Goal: Task Accomplishment & Management: Manage account settings

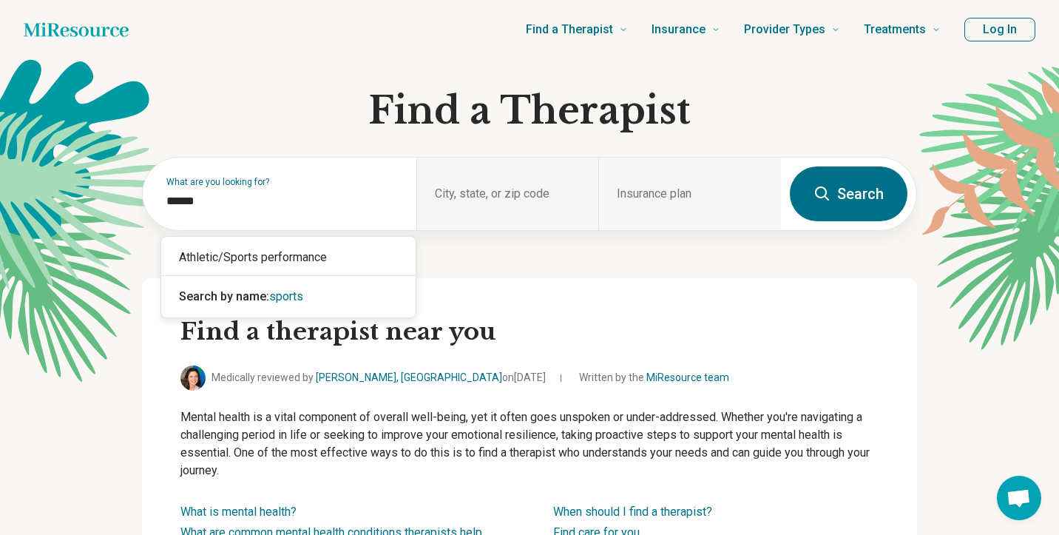
type input "******"
click at [225, 254] on div "Athletic/Sports performance" at bounding box center [288, 258] width 254 height 30
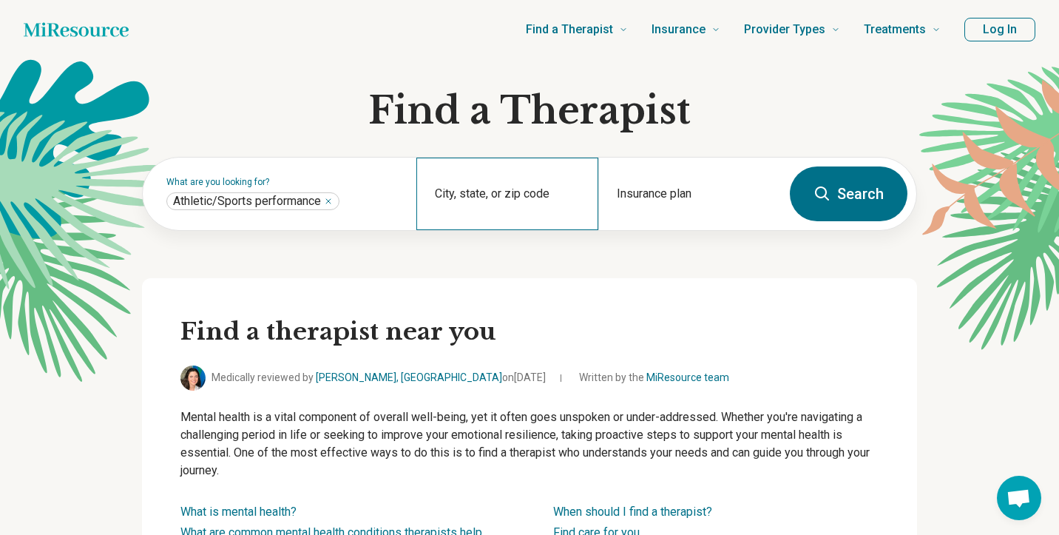
click at [474, 188] on div "City, state, or zip code" at bounding box center [507, 193] width 183 height 72
type input "********"
click at [836, 192] on button "Search" at bounding box center [849, 193] width 118 height 55
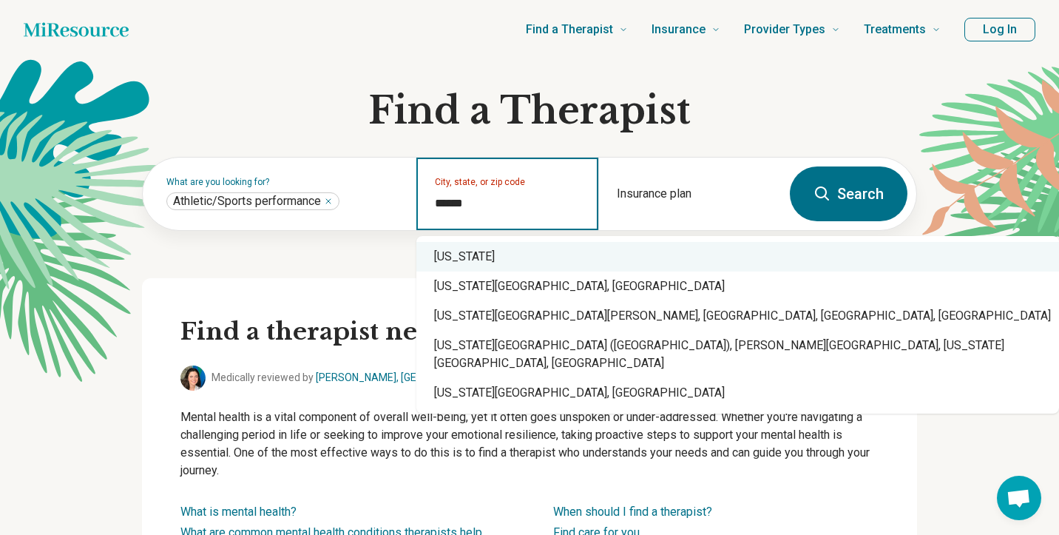
click at [474, 258] on div "[US_STATE]" at bounding box center [737, 257] width 643 height 30
type input "********"
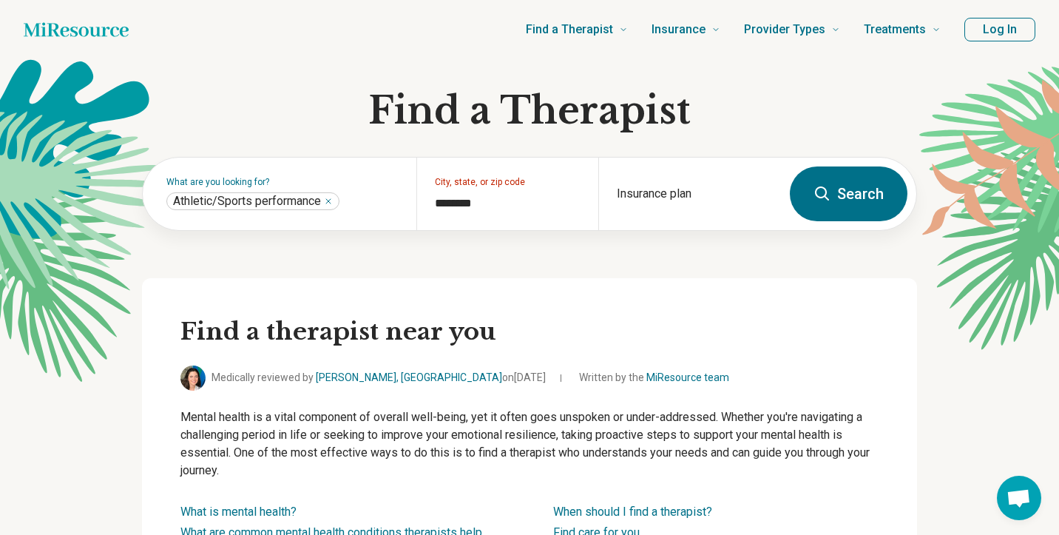
click at [858, 205] on button "Search" at bounding box center [849, 193] width 118 height 55
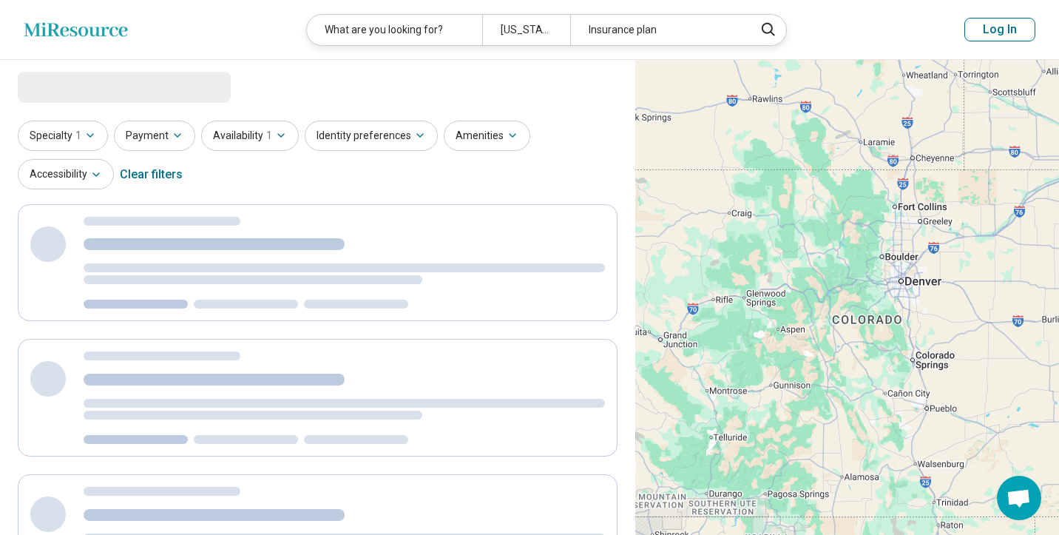
select select "***"
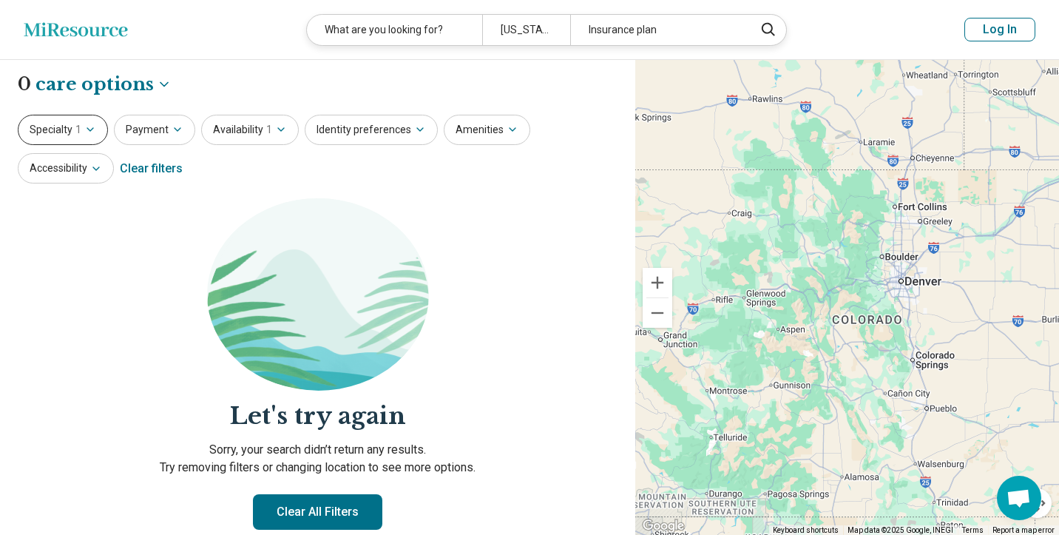
click at [72, 129] on button "Specialty 1" at bounding box center [63, 130] width 90 height 30
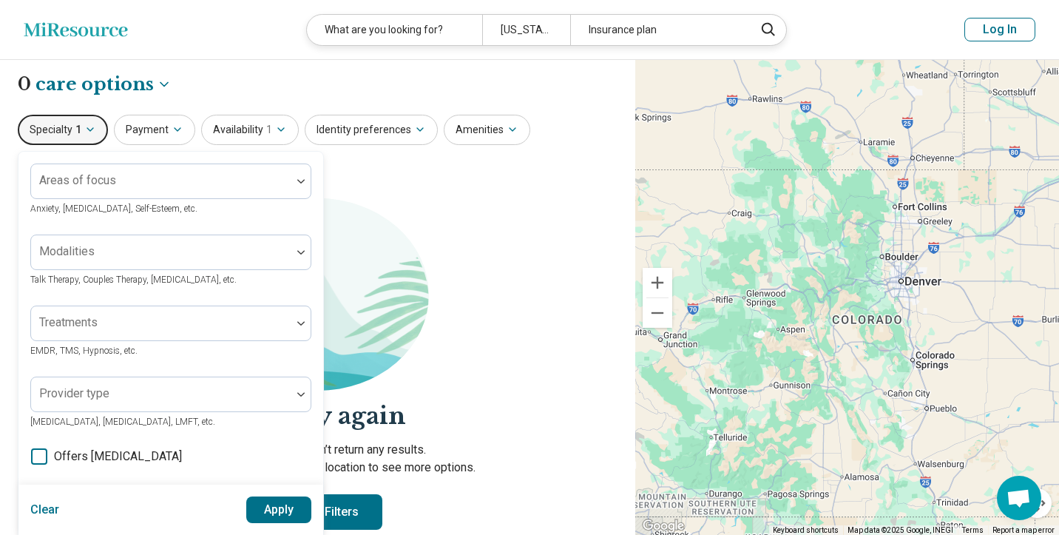
click at [397, 84] on div "**********" at bounding box center [318, 84] width 600 height 25
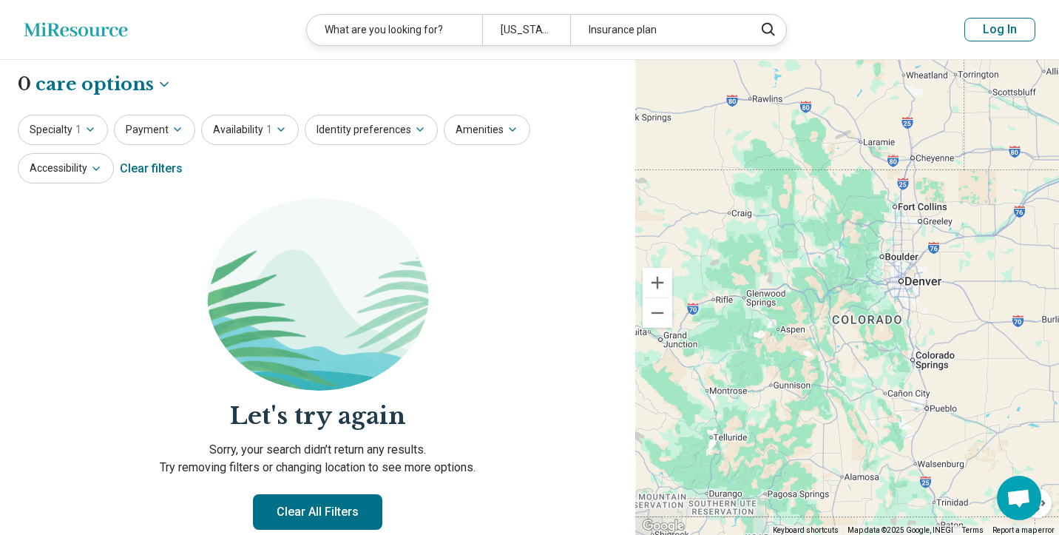
click at [1003, 30] on button "Log In" at bounding box center [999, 30] width 71 height 24
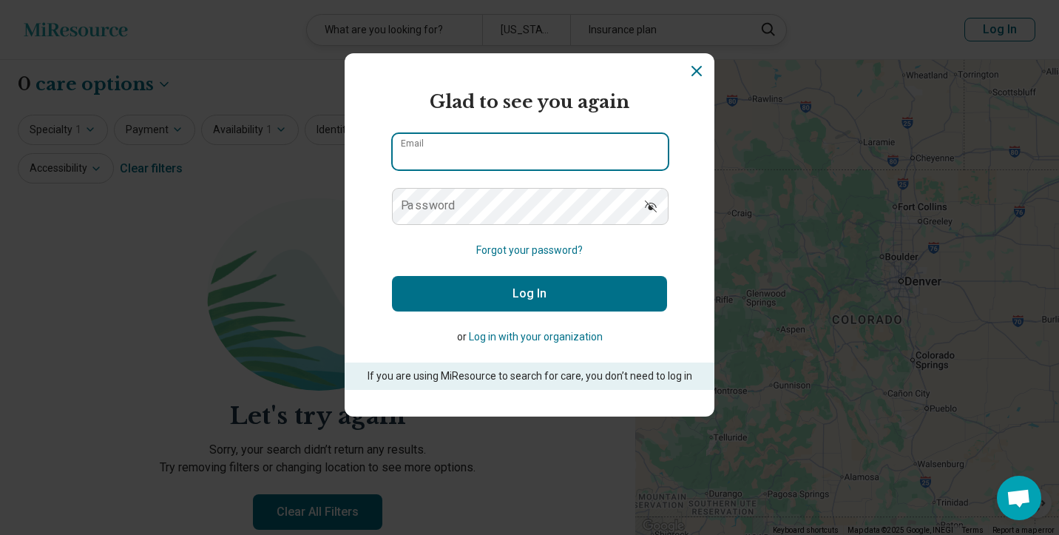
type input "**********"
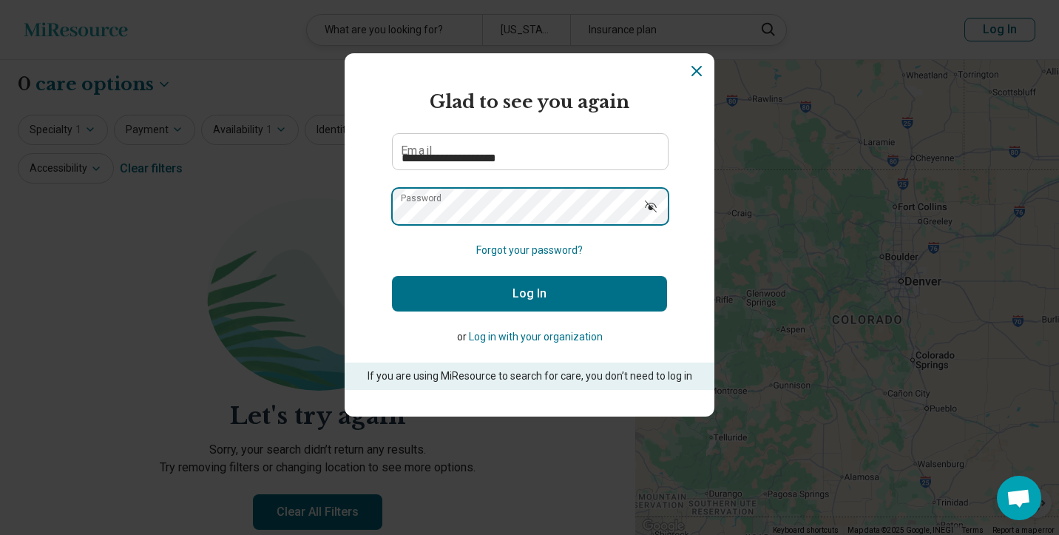
click at [529, 294] on button "Log In" at bounding box center [529, 293] width 275 height 35
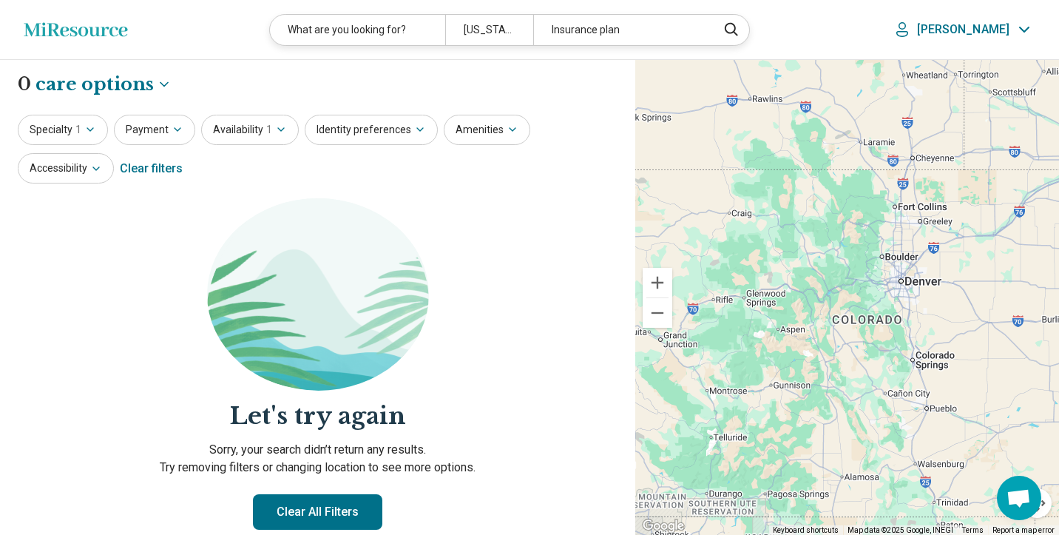
click at [111, 28] on icon at bounding box center [76, 29] width 104 height 14
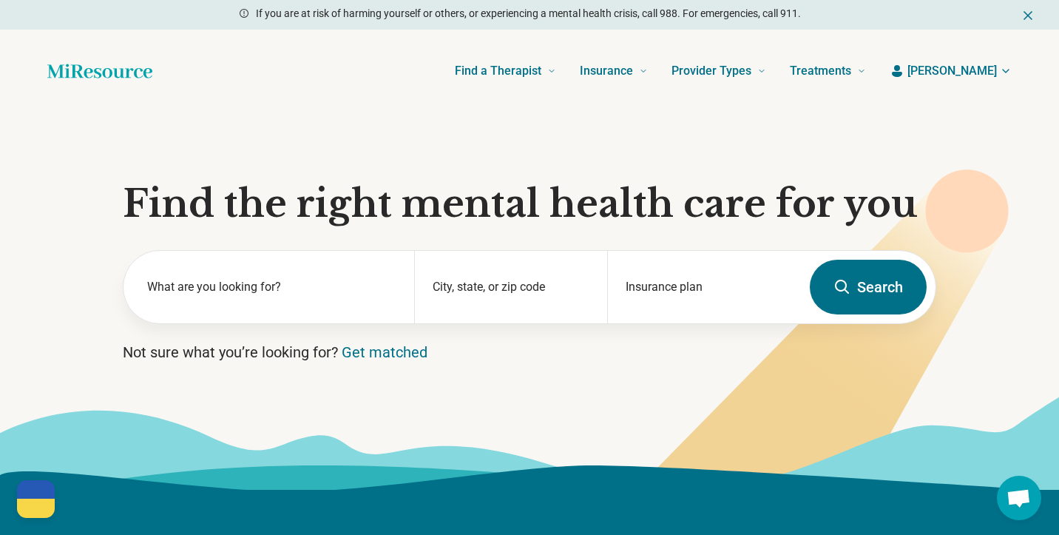
click at [36, 506] on div at bounding box center [36, 507] width 38 height 19
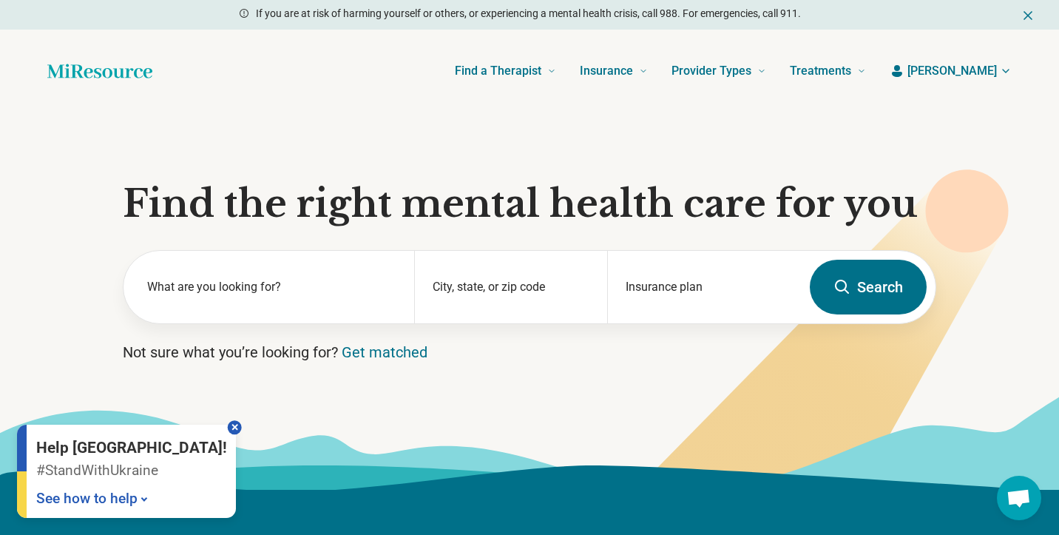
click at [228, 424] on div at bounding box center [235, 427] width 14 height 14
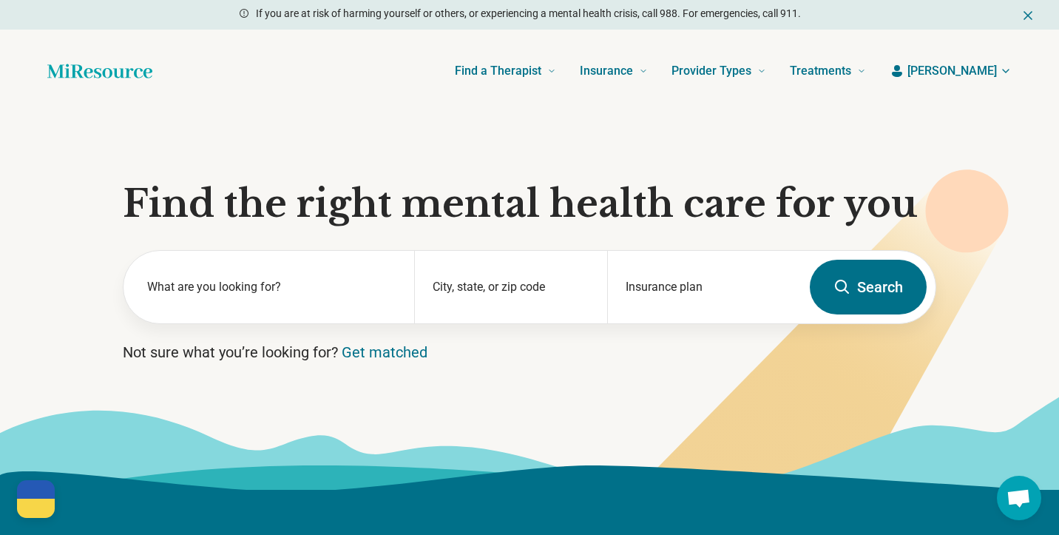
click at [975, 75] on span "[PERSON_NAME]" at bounding box center [951, 71] width 89 height 18
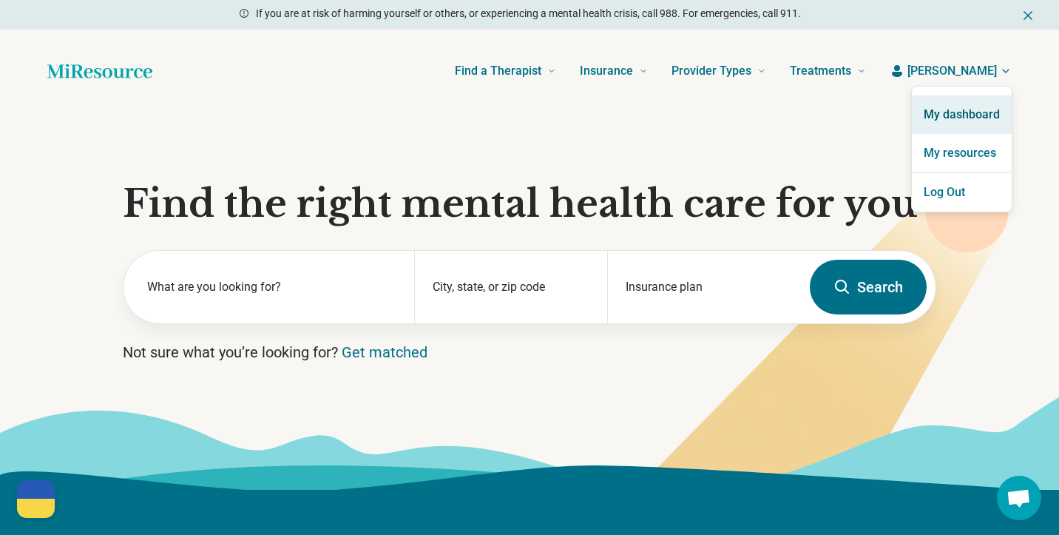
click at [955, 109] on link "My dashboard" at bounding box center [962, 114] width 100 height 38
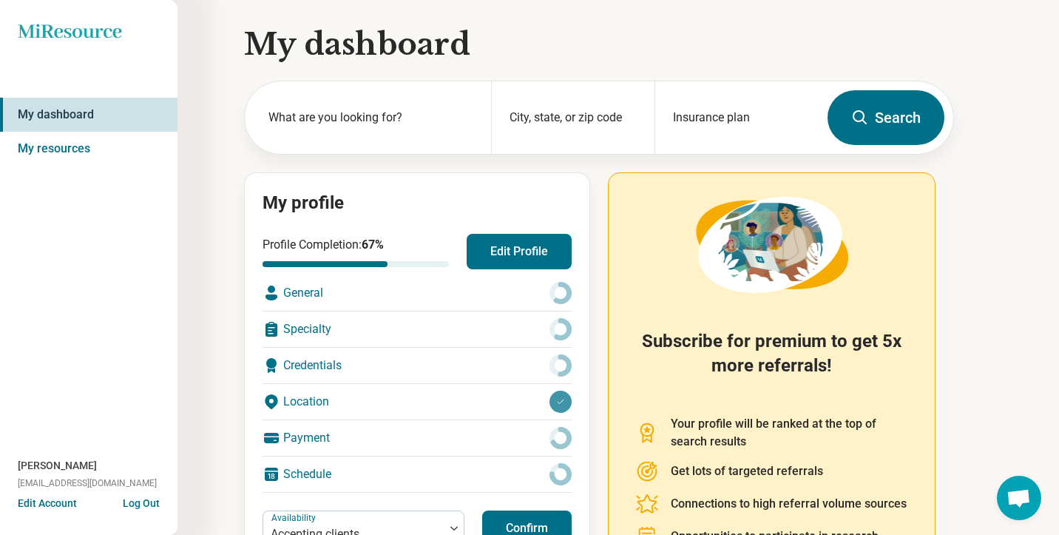
click at [321, 327] on div "Specialty" at bounding box center [416, 328] width 309 height 35
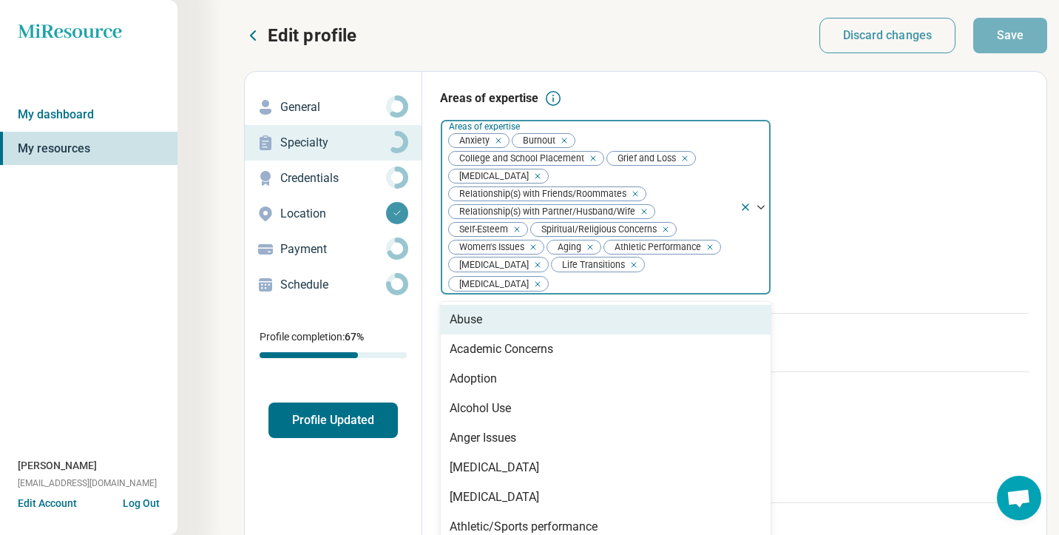
click at [760, 205] on div at bounding box center [754, 207] width 31 height 174
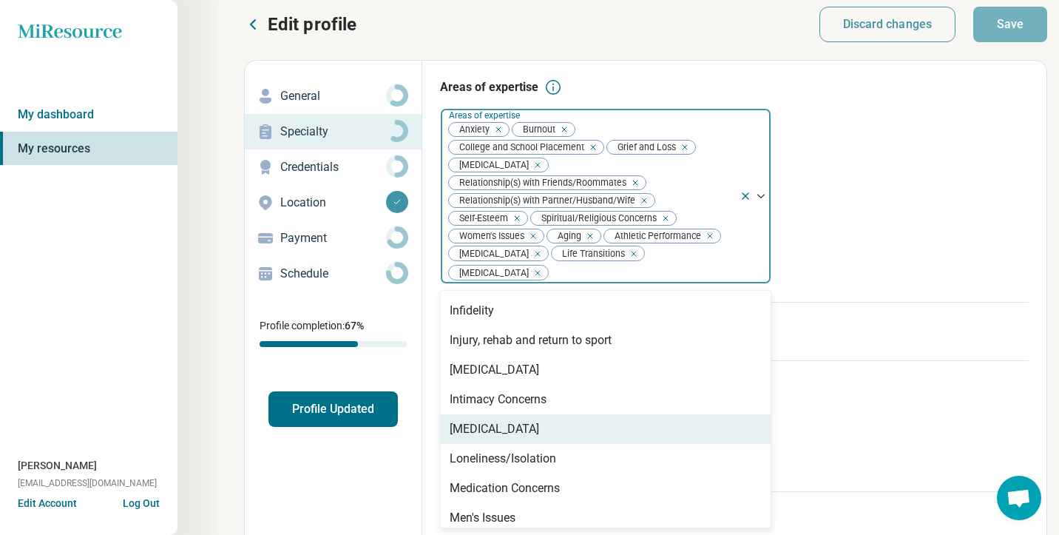
scroll to position [1180, 0]
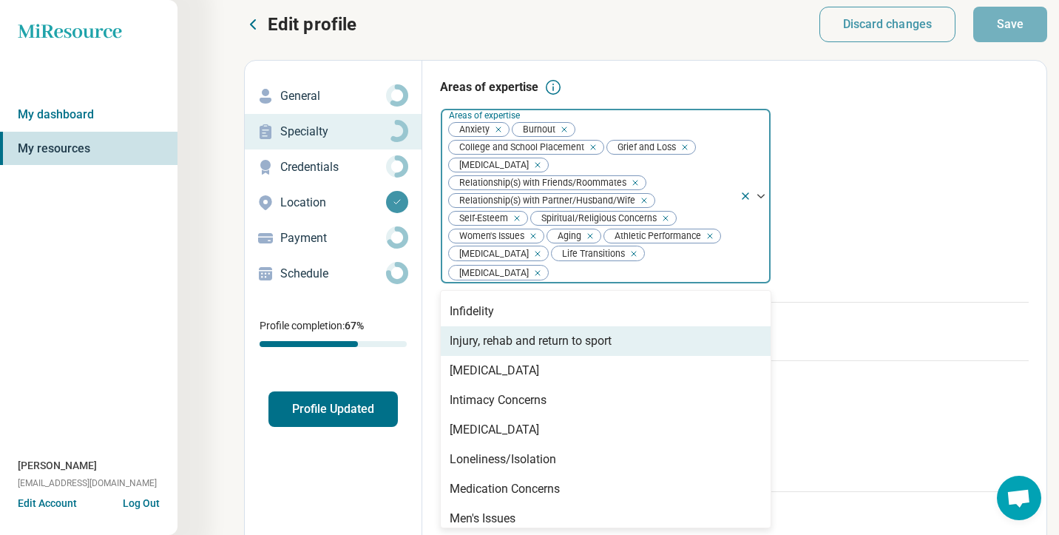
click at [508, 347] on div "Injury, rehab and return to sport" at bounding box center [531, 341] width 162 height 18
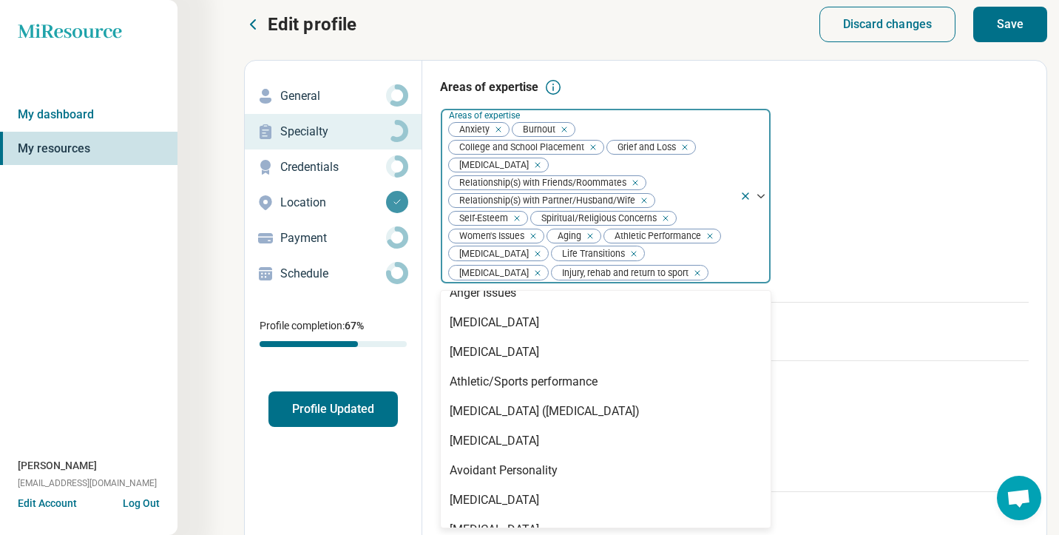
scroll to position [132, 0]
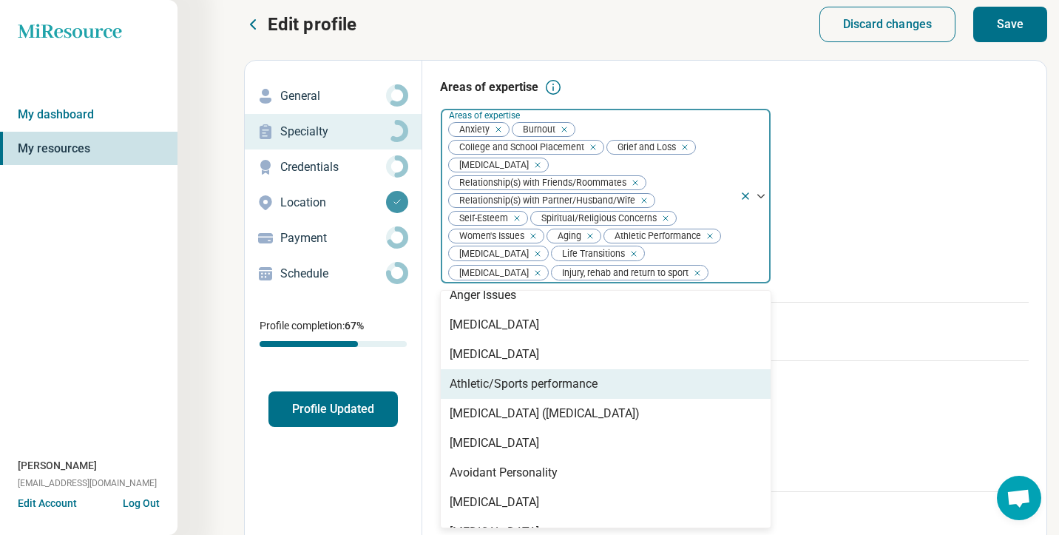
click at [572, 395] on div "Athletic/Sports performance" at bounding box center [606, 384] width 330 height 30
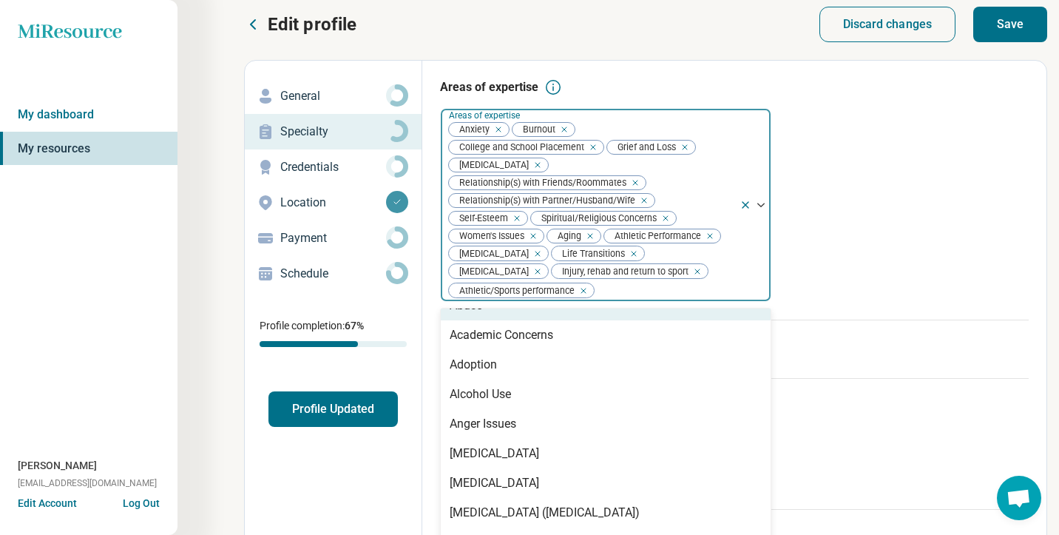
scroll to position [0, 0]
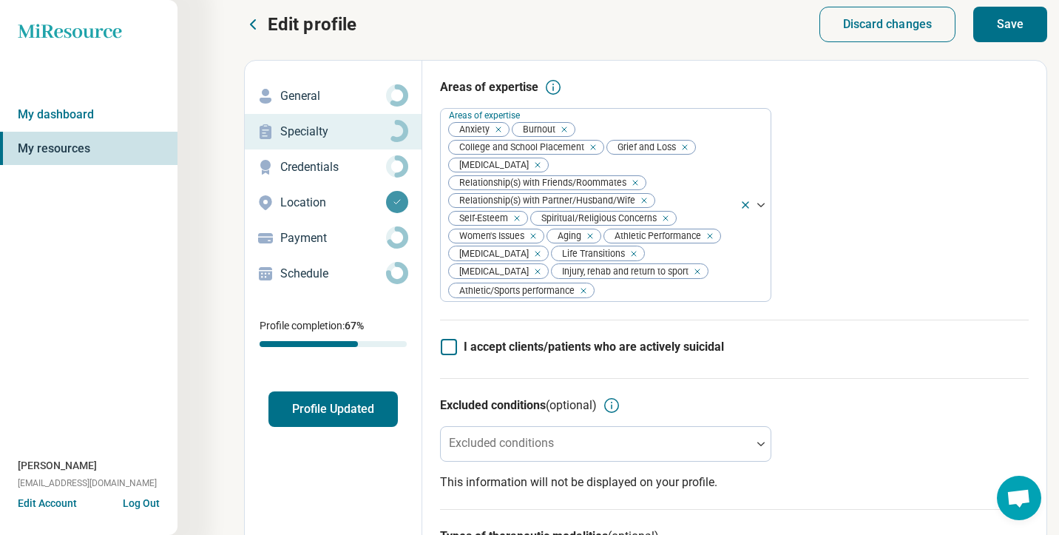
click at [1007, 167] on div "Areas of expertise Areas of expertise Anxiety Burnout College and School Placem…" at bounding box center [734, 198] width 589 height 241
click at [1026, 22] on button "Save" at bounding box center [1010, 24] width 74 height 35
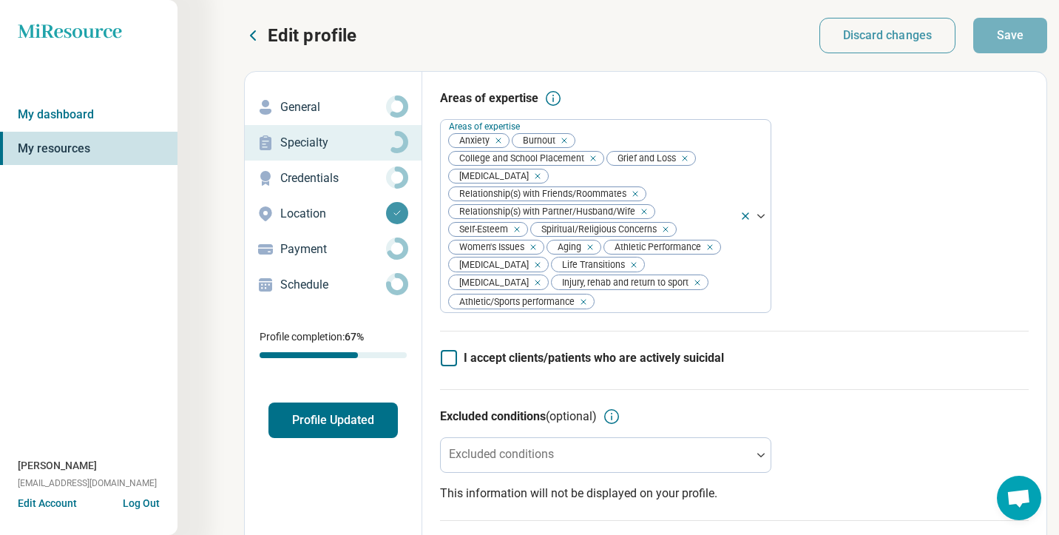
click at [81, 32] on icon at bounding box center [70, 31] width 104 height 14
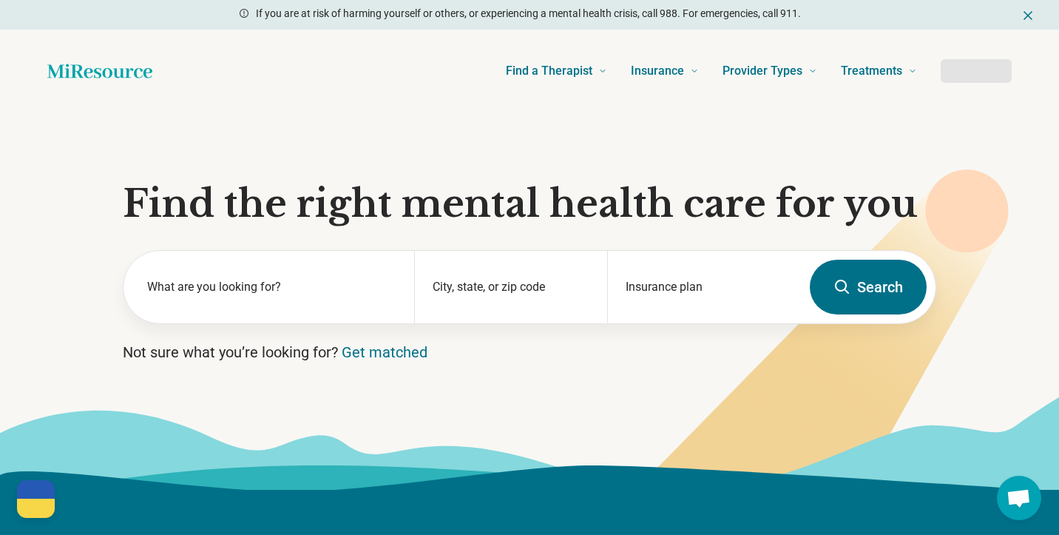
click at [81, 32] on div "Find a Therapist Mental Health Conditions [MEDICAL_DATA] Anxiety [MEDICAL_DATA]…" at bounding box center [529, 71] width 1059 height 83
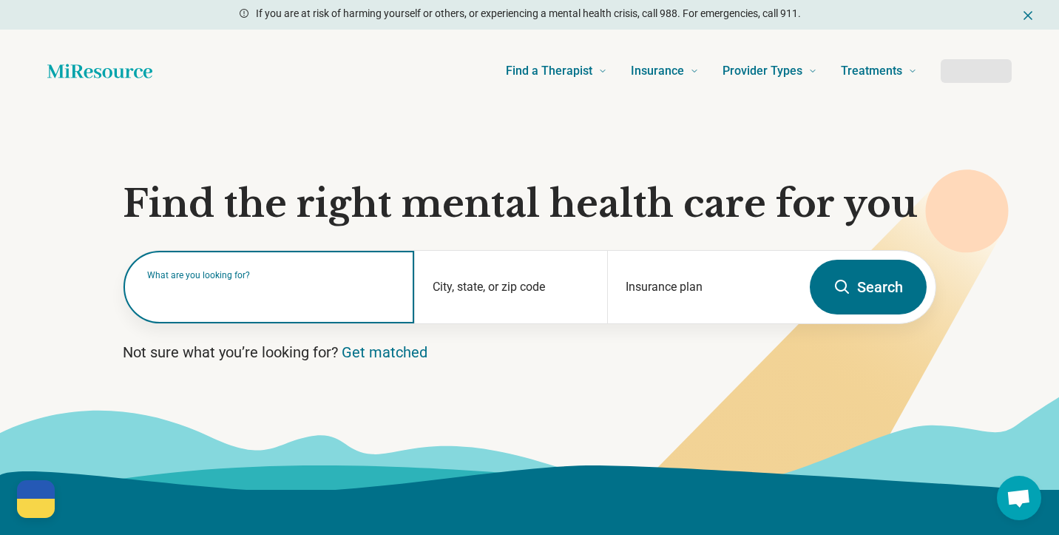
click at [254, 296] on input "text" at bounding box center [271, 294] width 249 height 18
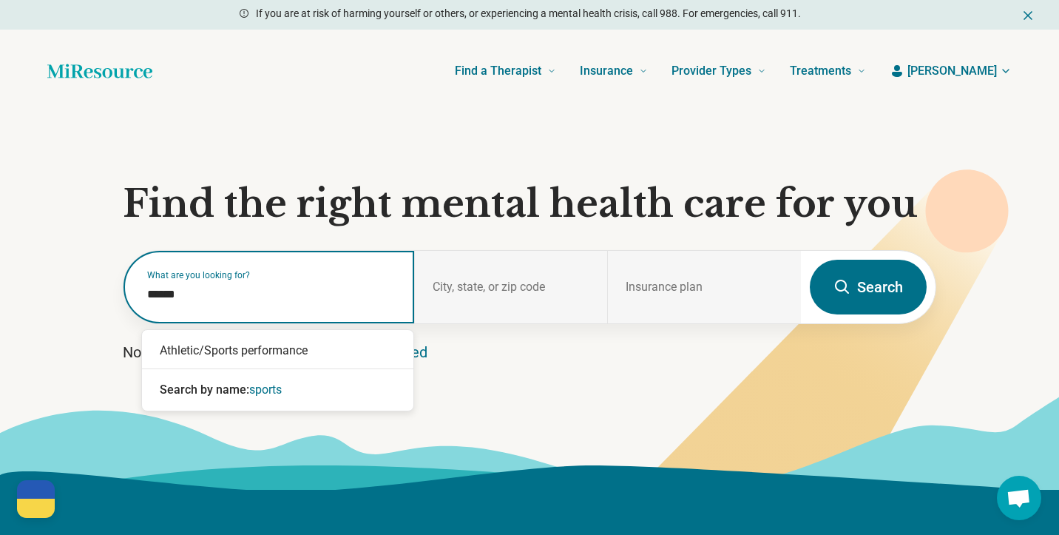
type input "******"
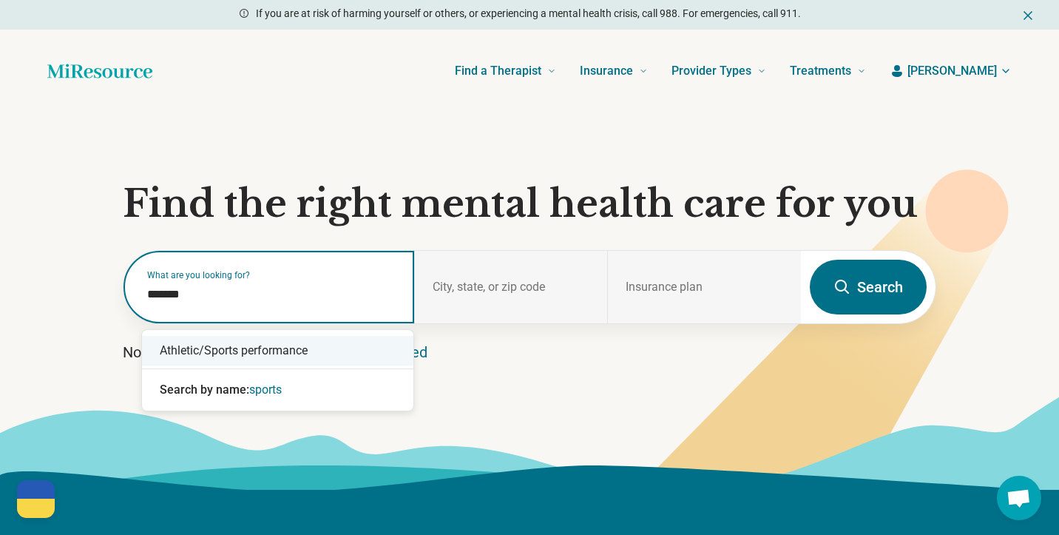
click at [218, 352] on div "Athletic/Sports performance" at bounding box center [277, 351] width 271 height 30
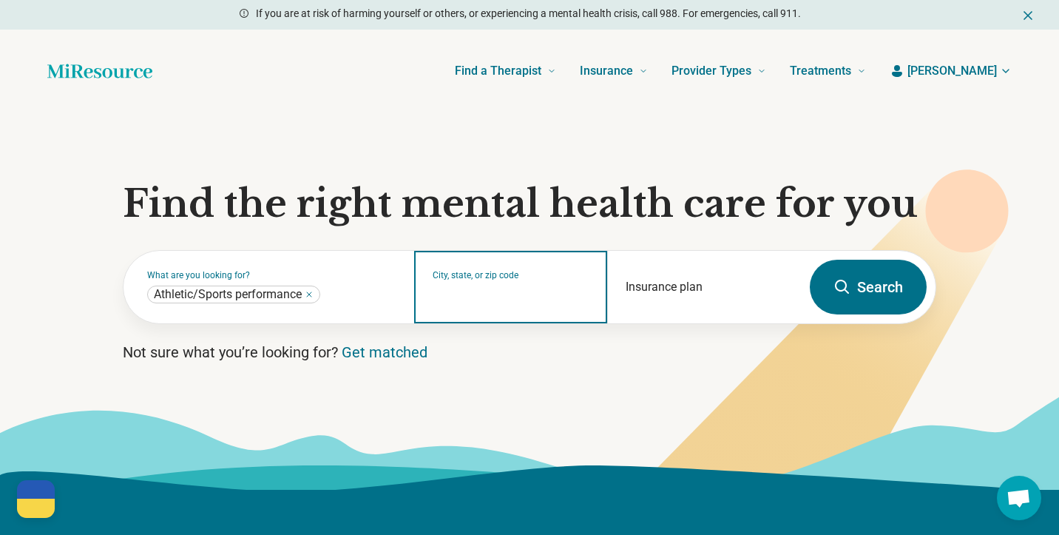
click at [475, 292] on input "City, state, or zip code" at bounding box center [511, 297] width 157 height 18
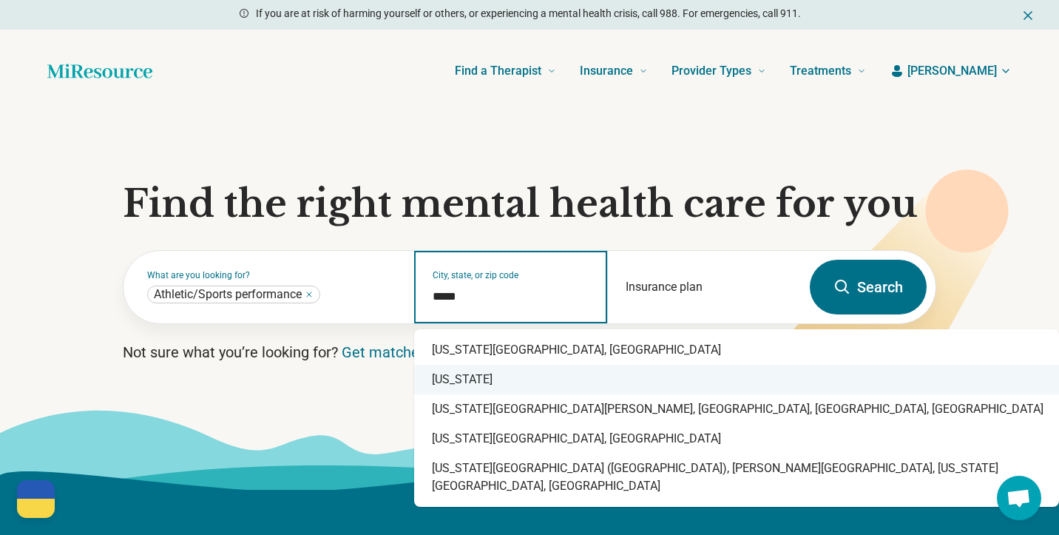
click at [463, 382] on div "[US_STATE]" at bounding box center [736, 380] width 645 height 30
type input "********"
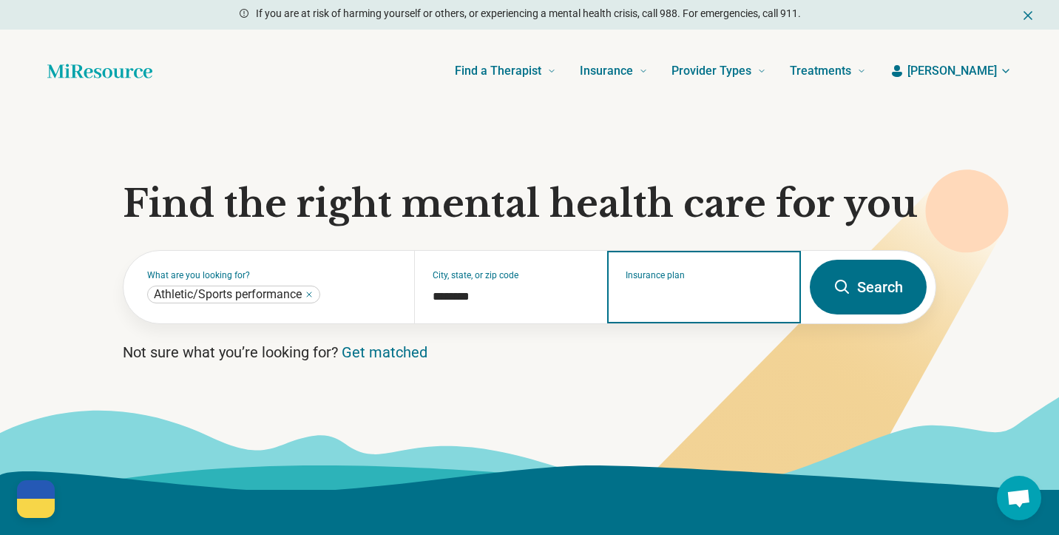
click at [696, 293] on input "Insurance plan" at bounding box center [704, 297] width 157 height 18
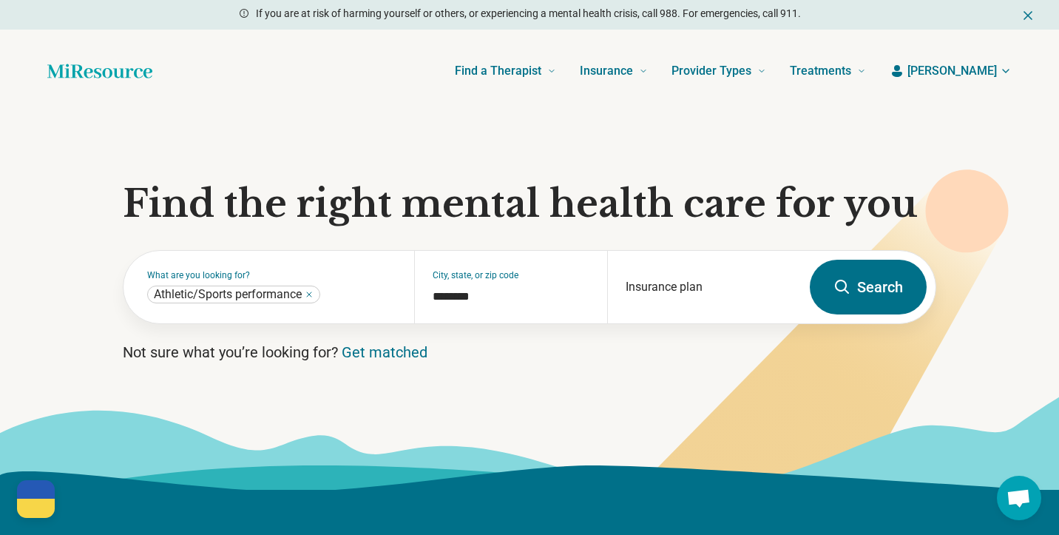
click at [872, 292] on button "Search" at bounding box center [868, 287] width 117 height 55
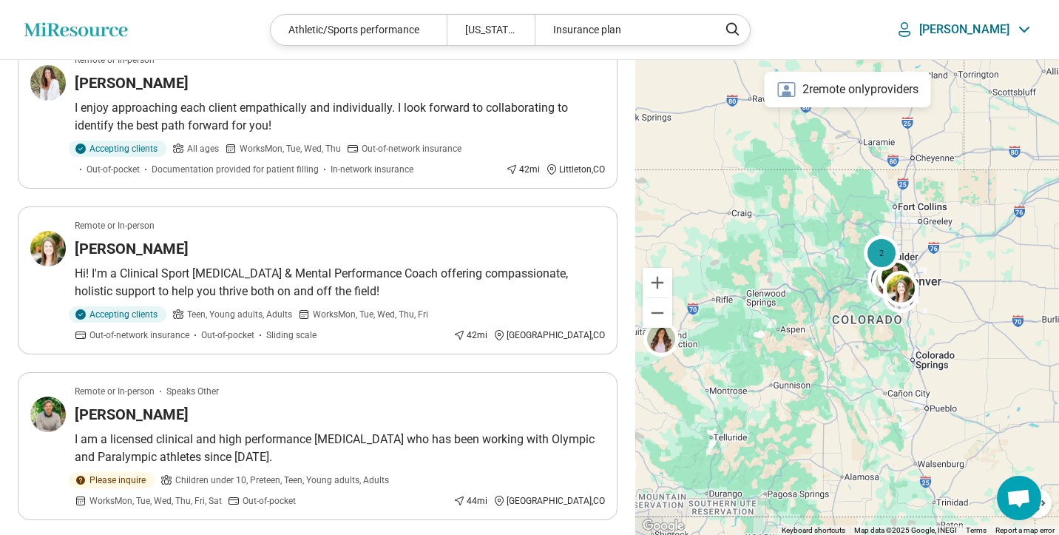
scroll to position [1366, 0]
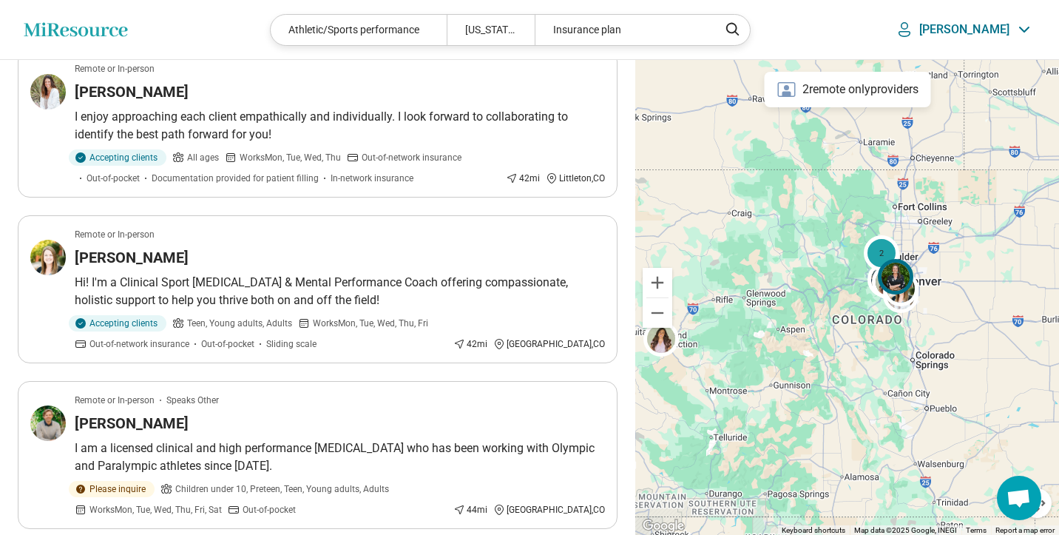
click at [888, 279] on img at bounding box center [894, 276] width 35 height 35
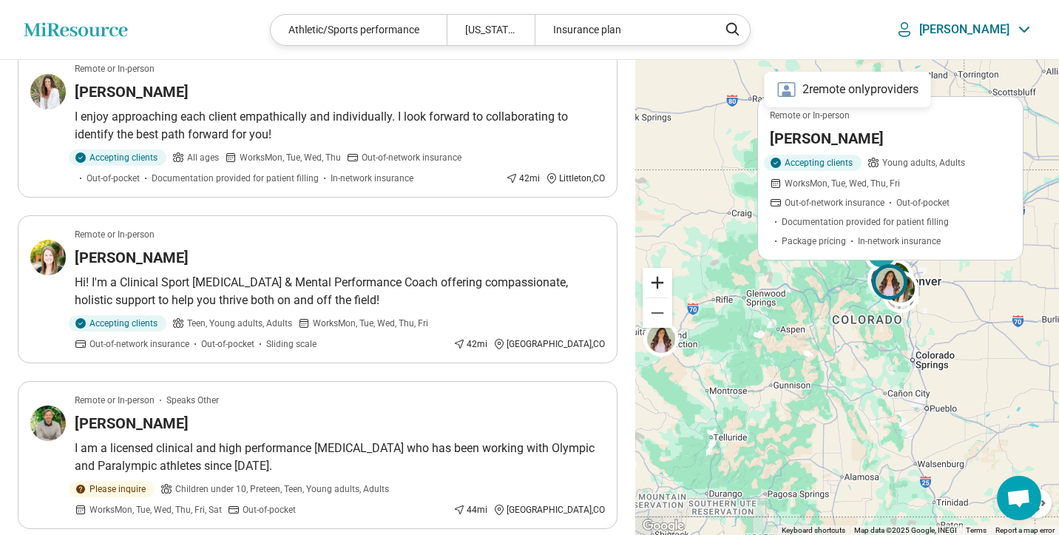
click at [654, 284] on button "Zoom in" at bounding box center [658, 283] width 30 height 30
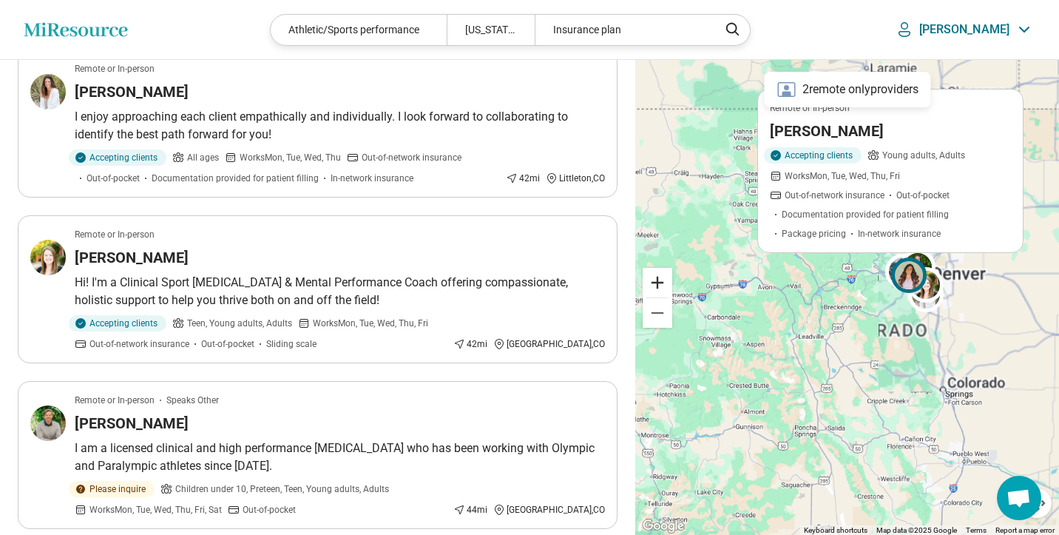
click at [654, 284] on button "Zoom in" at bounding box center [658, 283] width 30 height 30
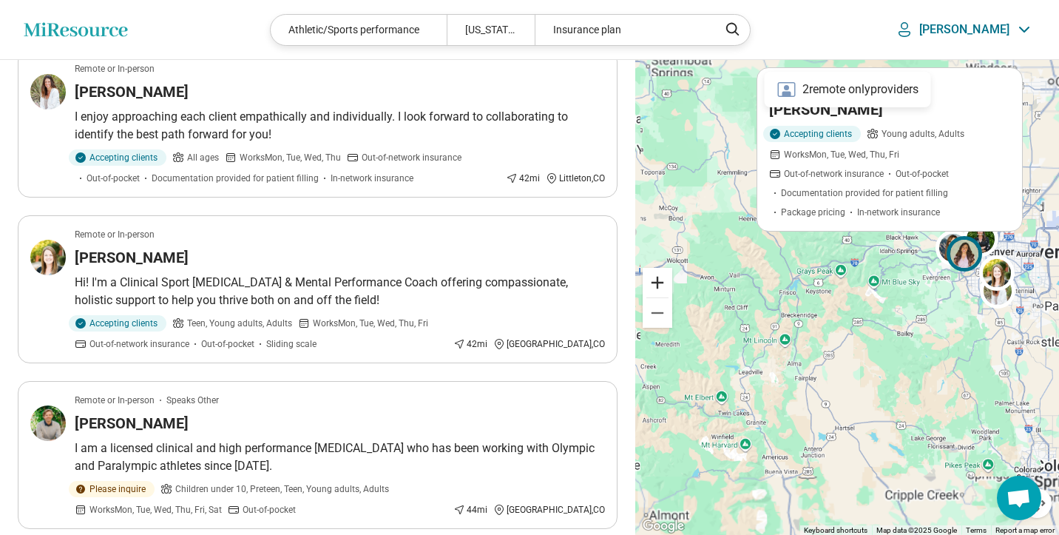
click at [654, 284] on button "Zoom in" at bounding box center [658, 283] width 30 height 30
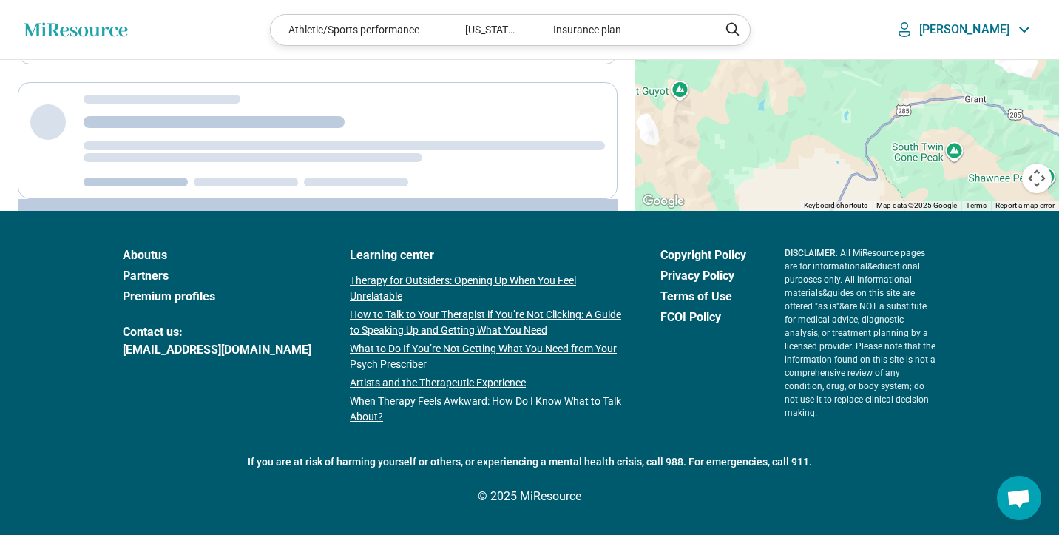
scroll to position [124, 0]
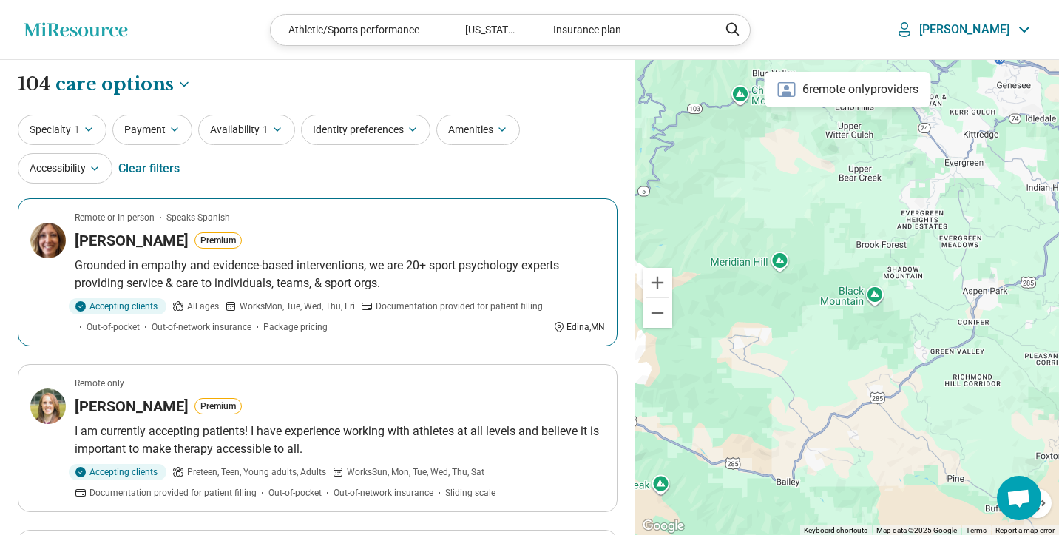
drag, startPoint x: 1003, startPoint y: 324, endPoint x: 622, endPoint y: 367, distance: 384.0
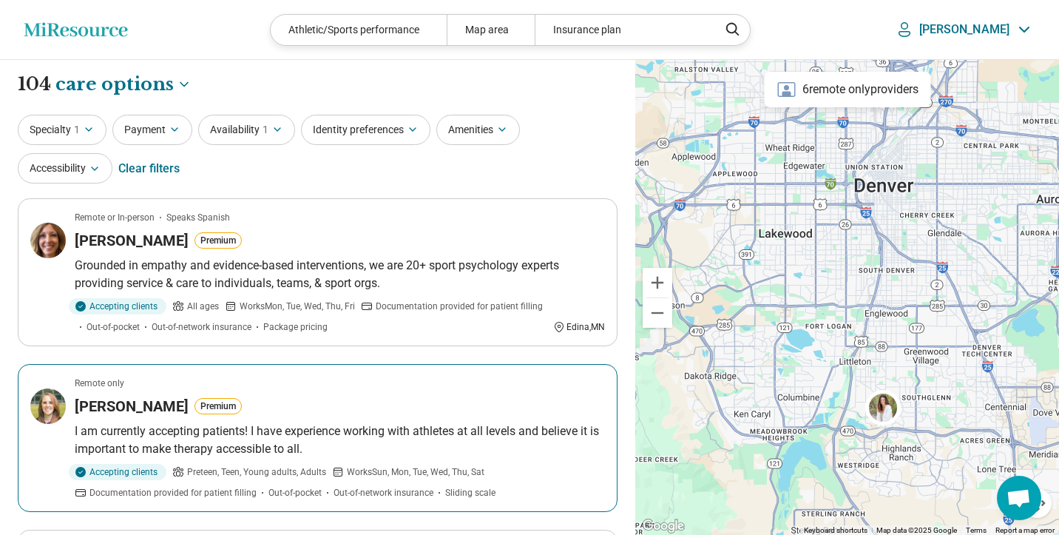
drag, startPoint x: 989, startPoint y: 327, endPoint x: 526, endPoint y: 384, distance: 465.6
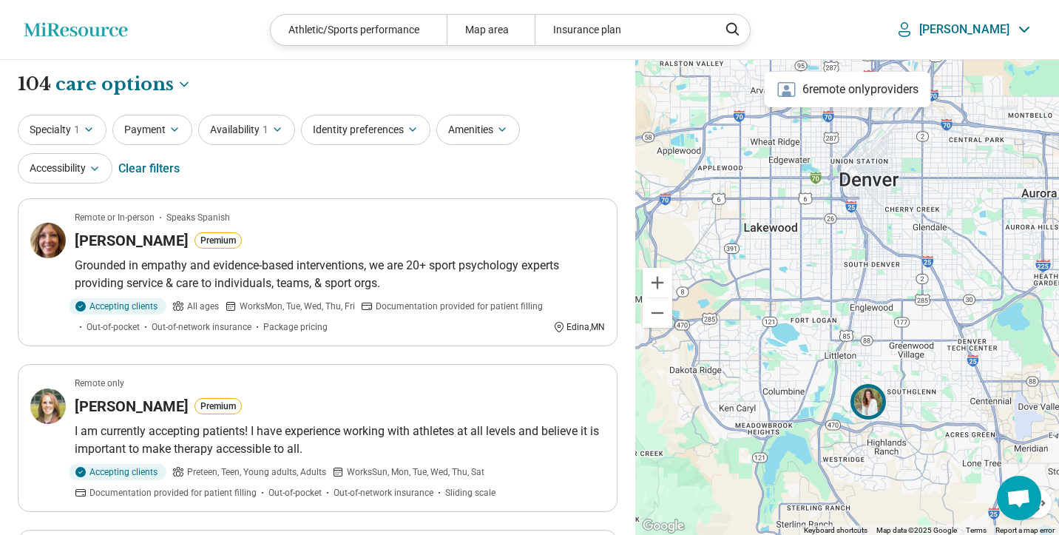
click at [875, 405] on img at bounding box center [867, 400] width 35 height 35
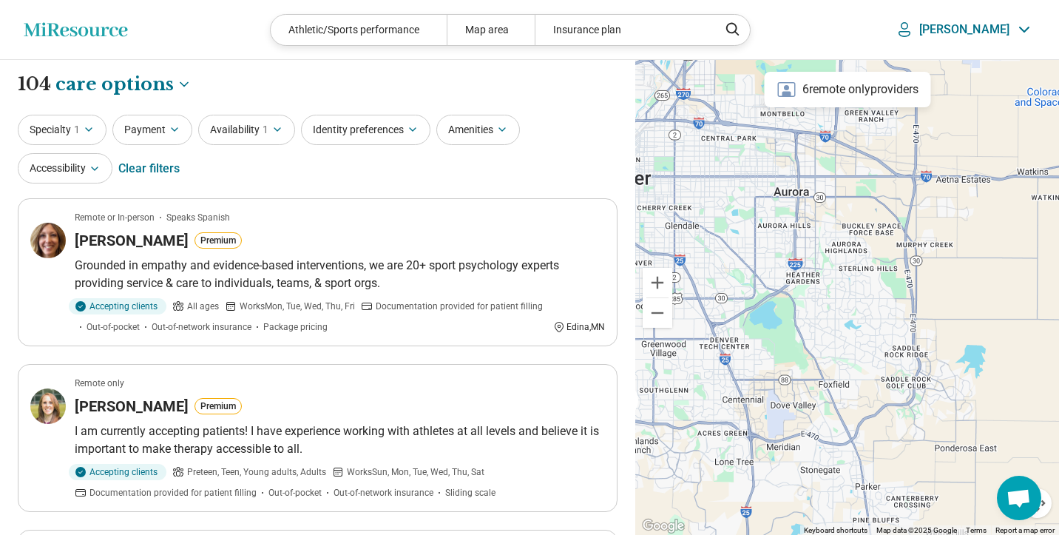
drag, startPoint x: 966, startPoint y: 333, endPoint x: 716, endPoint y: 331, distance: 249.9
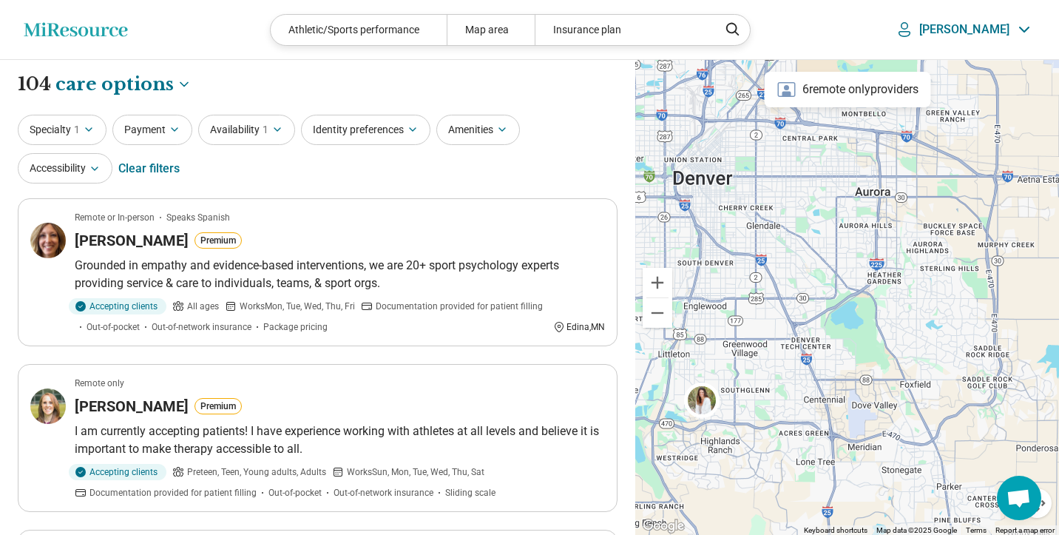
drag, startPoint x: 738, startPoint y: 339, endPoint x: 821, endPoint y: 339, distance: 82.8
click at [821, 339] on div at bounding box center [847, 297] width 424 height 475
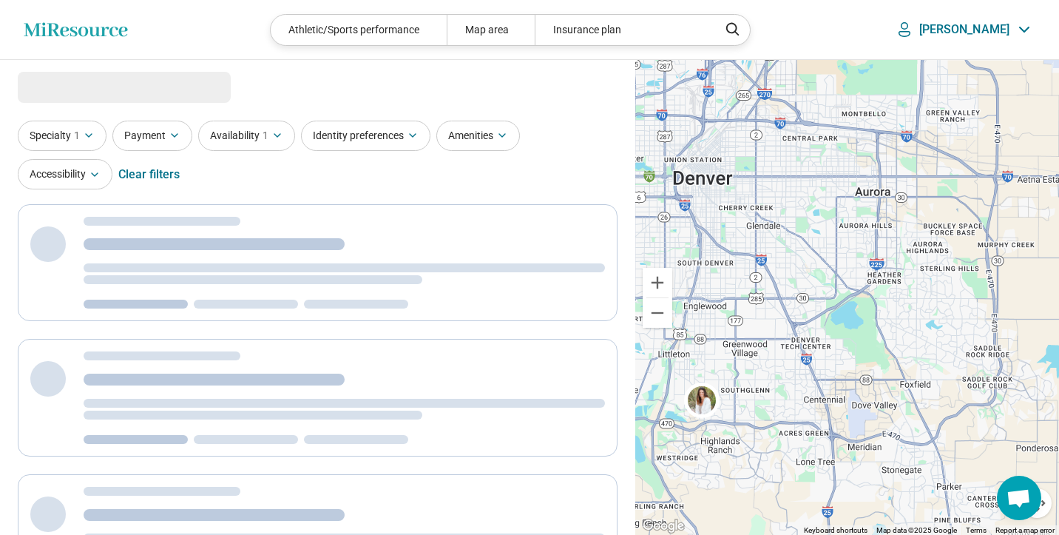
select select "***"
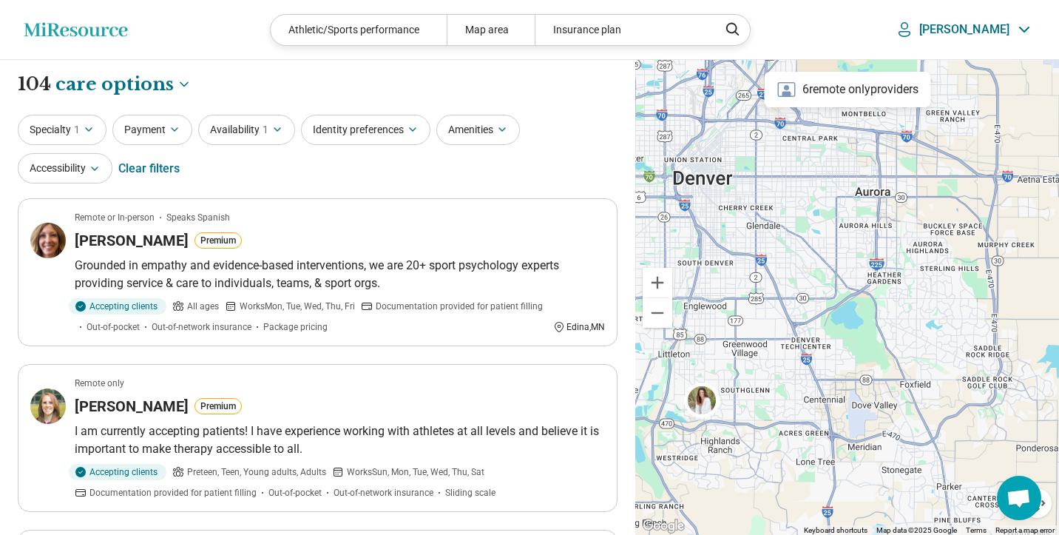
click at [975, 29] on p "[PERSON_NAME]" at bounding box center [964, 29] width 90 height 15
click at [974, 65] on link "My Dashboard" at bounding box center [984, 74] width 101 height 38
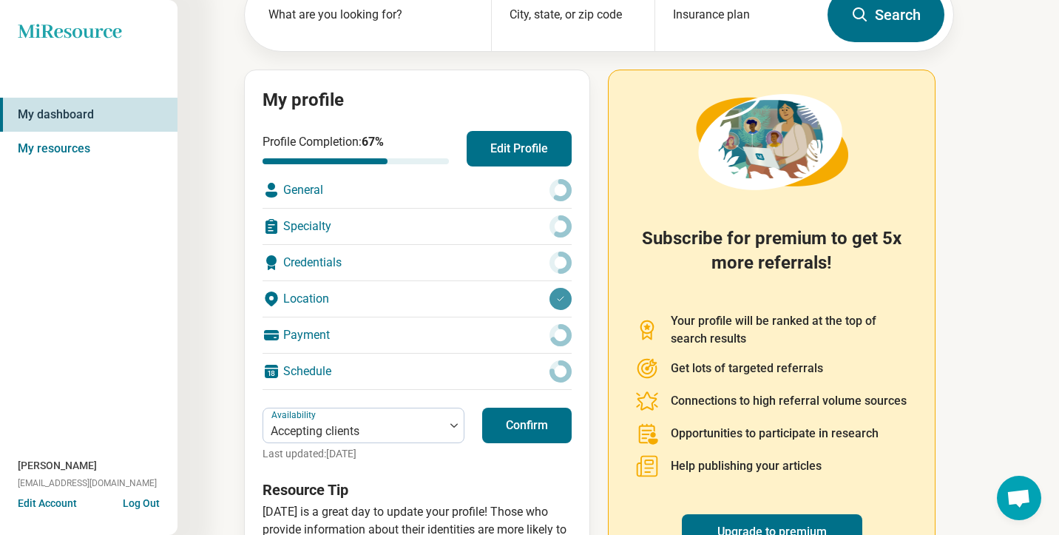
scroll to position [104, 0]
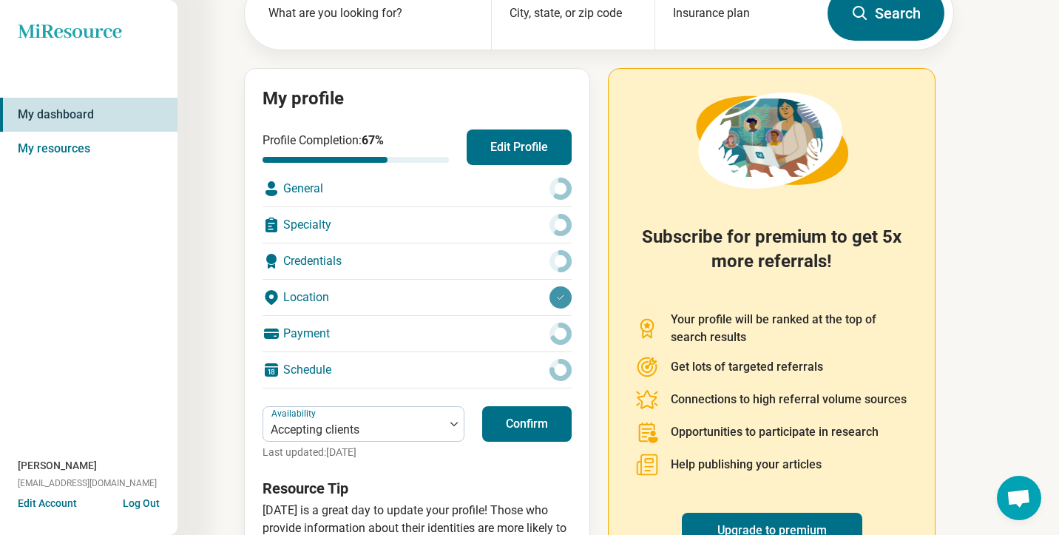
click at [316, 295] on div "Location" at bounding box center [416, 296] width 309 height 35
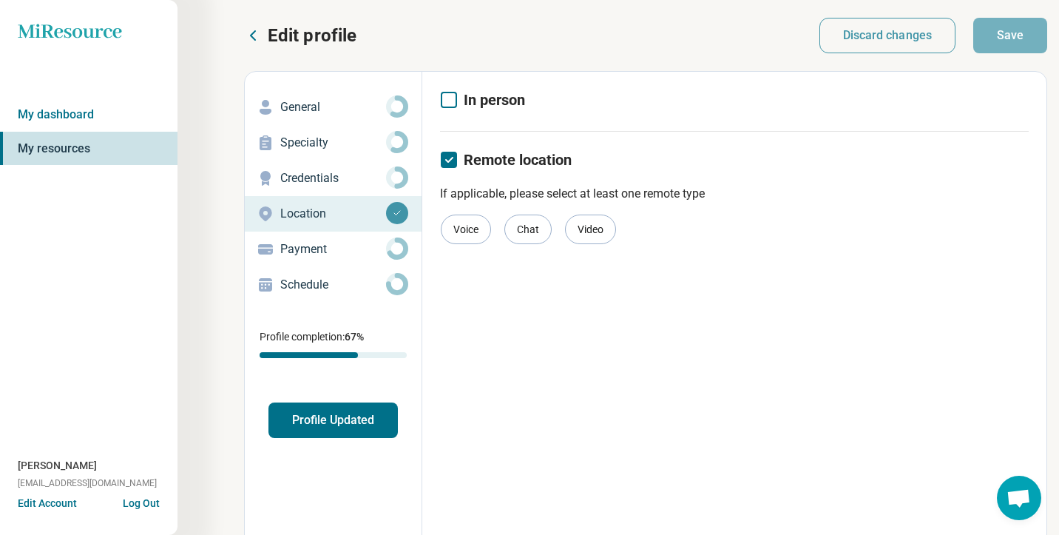
click at [444, 98] on icon at bounding box center [449, 100] width 16 height 16
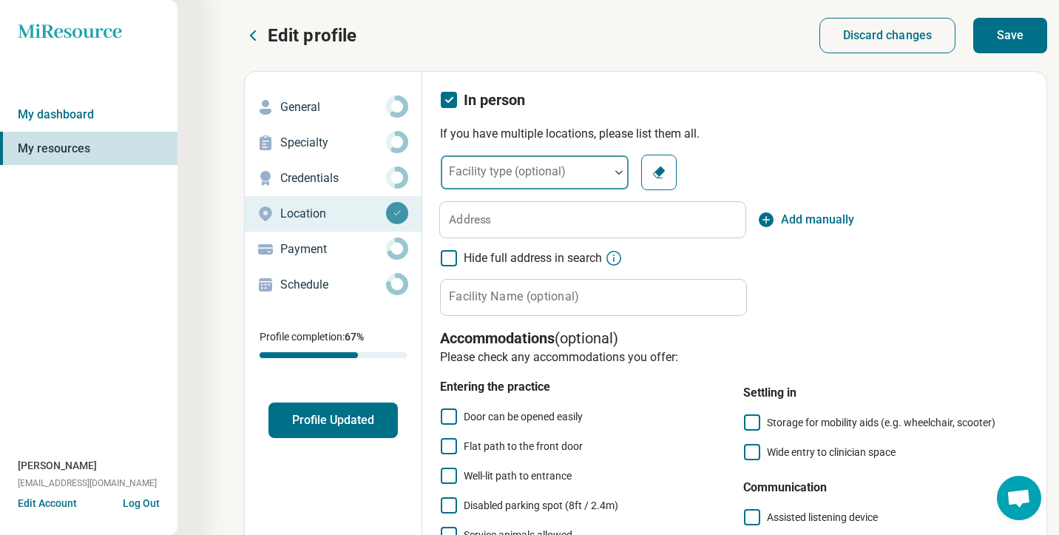
click at [564, 182] on div at bounding box center [525, 178] width 157 height 21
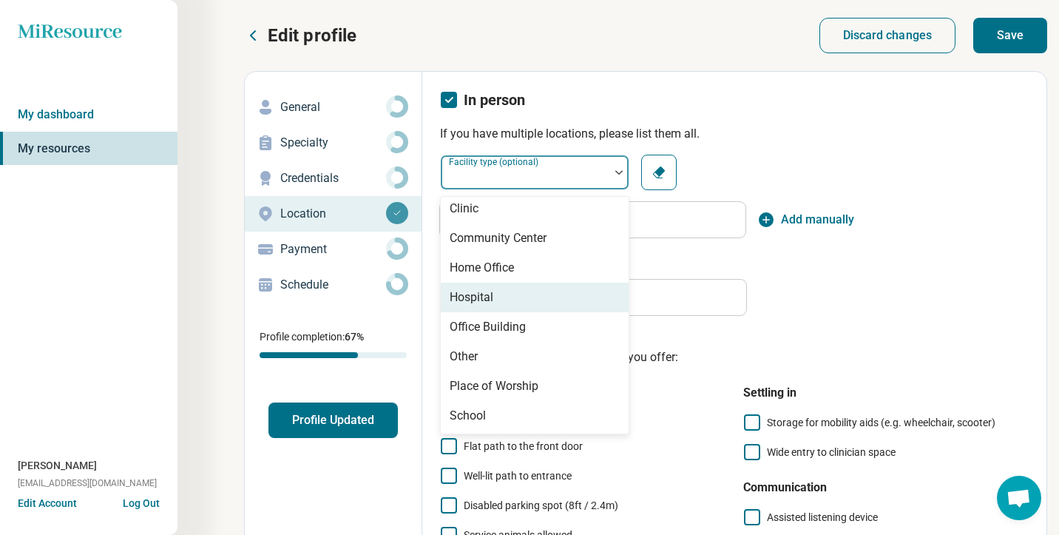
scroll to position [6, 0]
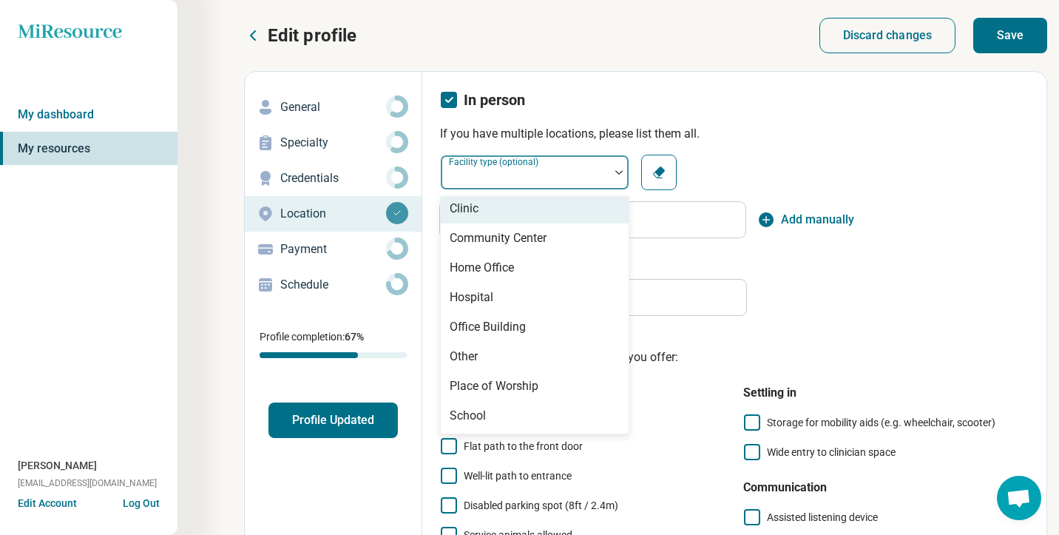
click at [481, 217] on div "Clinic" at bounding box center [535, 209] width 188 height 30
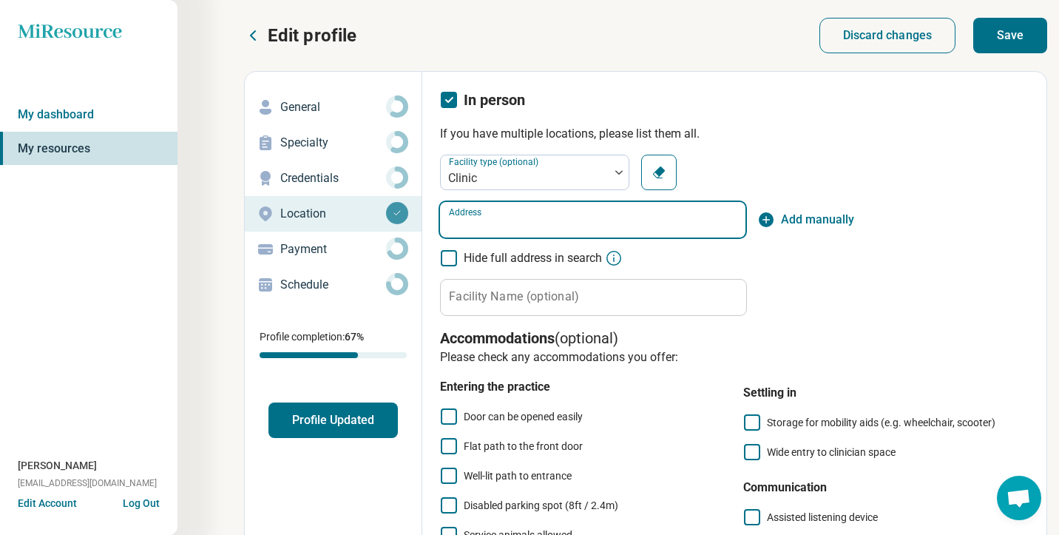
click at [503, 231] on input "Address" at bounding box center [592, 219] width 305 height 35
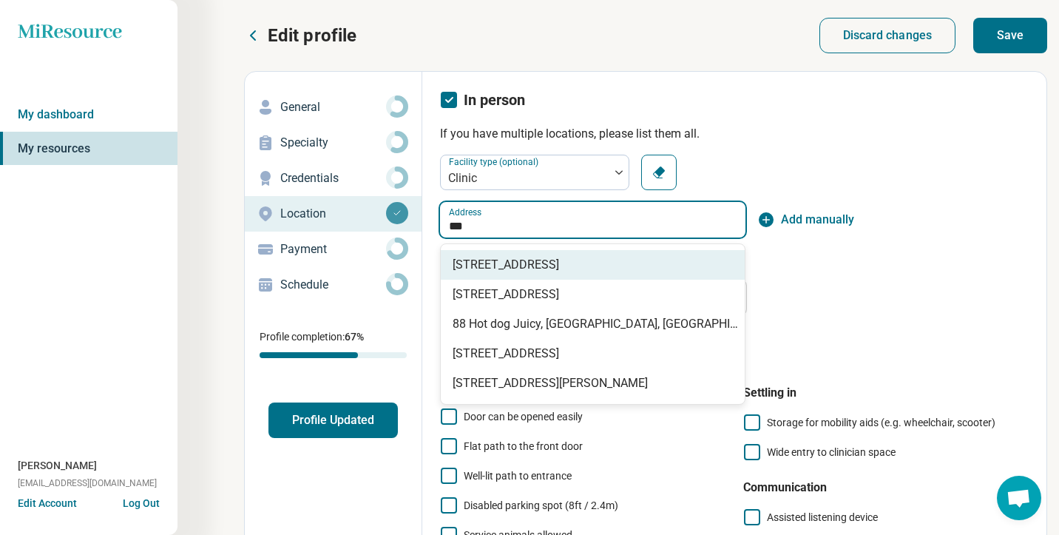
click at [554, 265] on span "[STREET_ADDRESS]" at bounding box center [596, 265] width 286 height 18
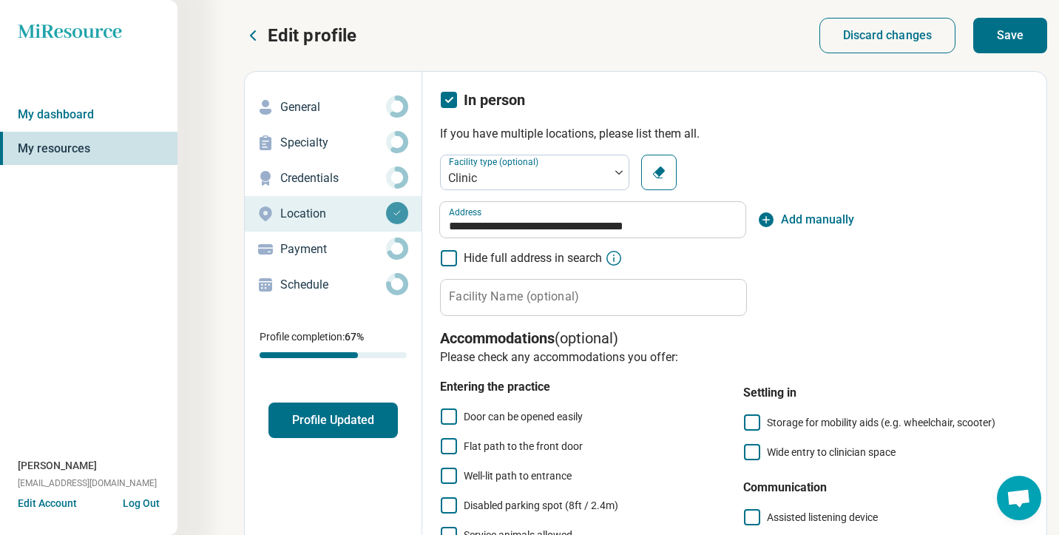
type input "**********"
click at [453, 260] on icon at bounding box center [449, 258] width 16 height 16
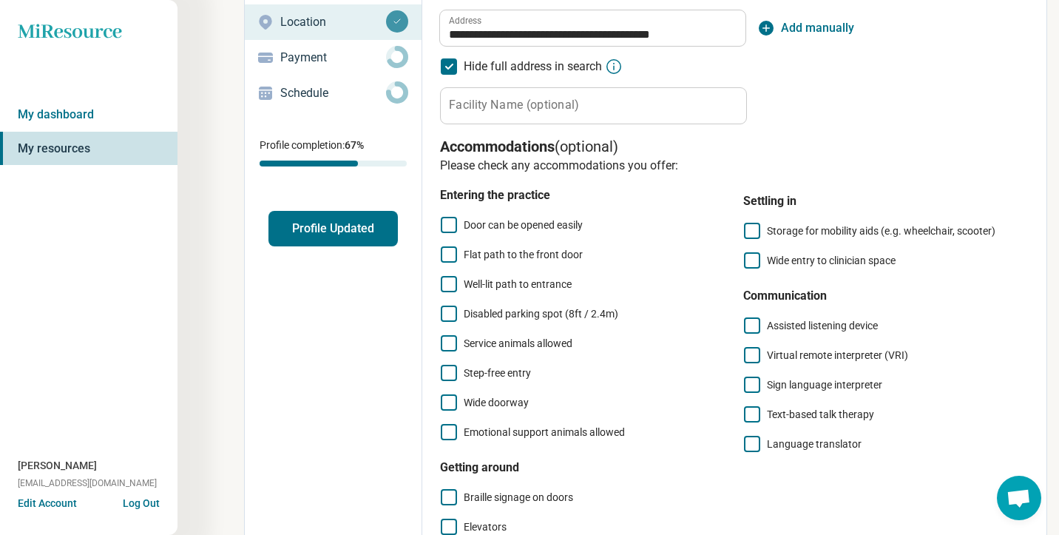
scroll to position [191, 0]
click at [314, 241] on button "Profile Updated" at bounding box center [332, 228] width 129 height 35
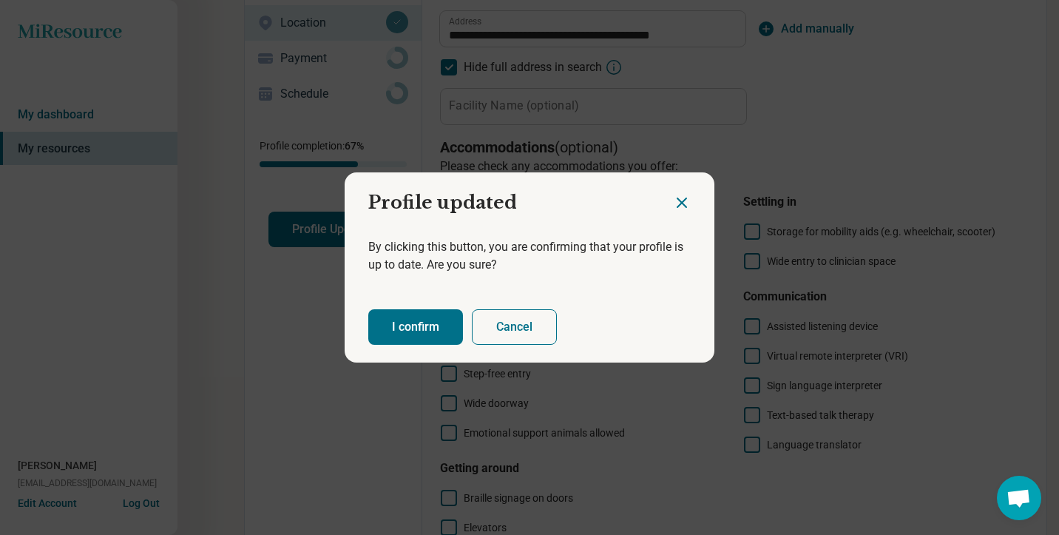
click at [418, 329] on button "I confirm" at bounding box center [415, 326] width 95 height 35
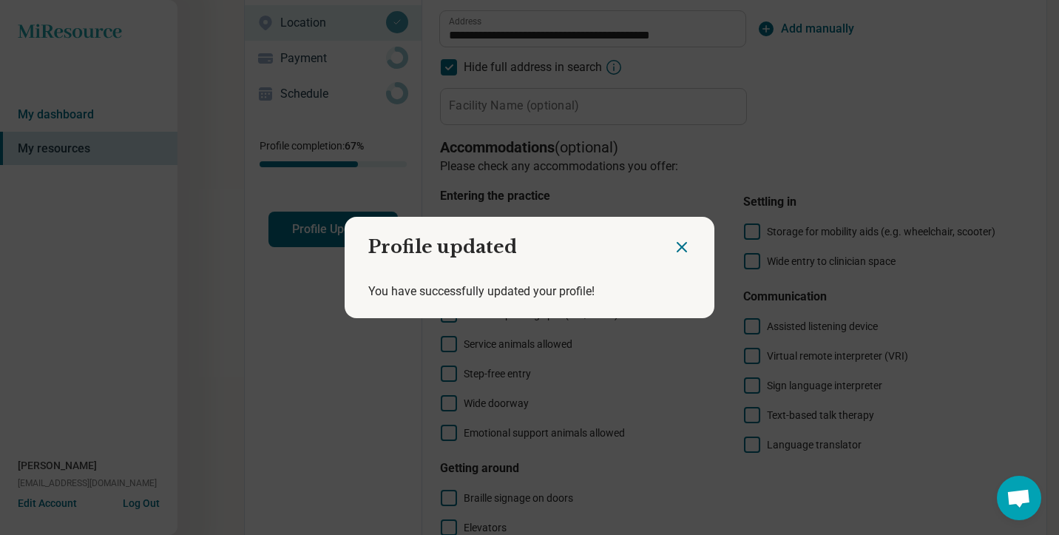
click at [679, 245] on icon "Close dialog" at bounding box center [681, 247] width 9 height 9
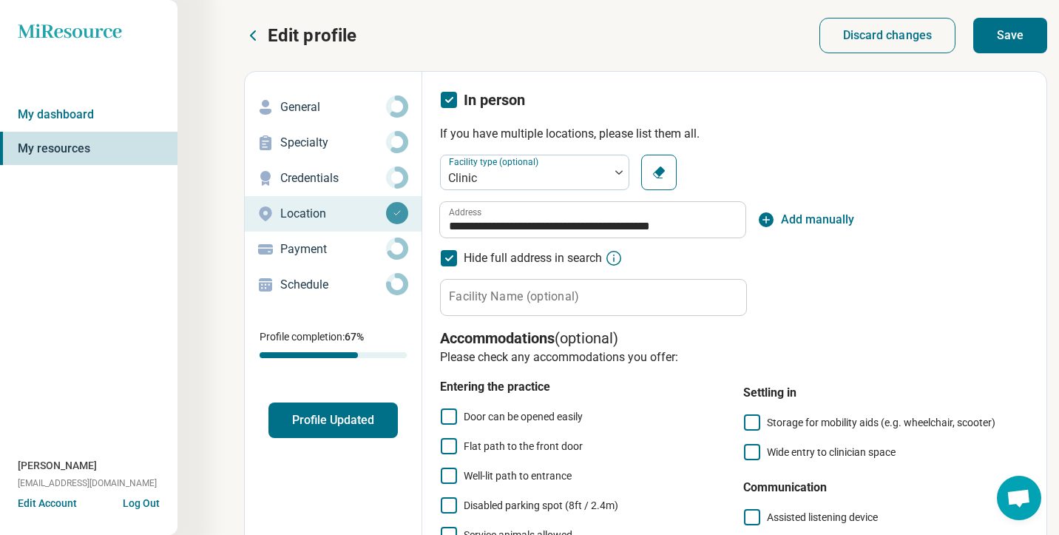
scroll to position [0, 0]
click at [1006, 36] on button "Save" at bounding box center [1010, 35] width 74 height 35
click at [58, 106] on link "My dashboard" at bounding box center [88, 115] width 177 height 34
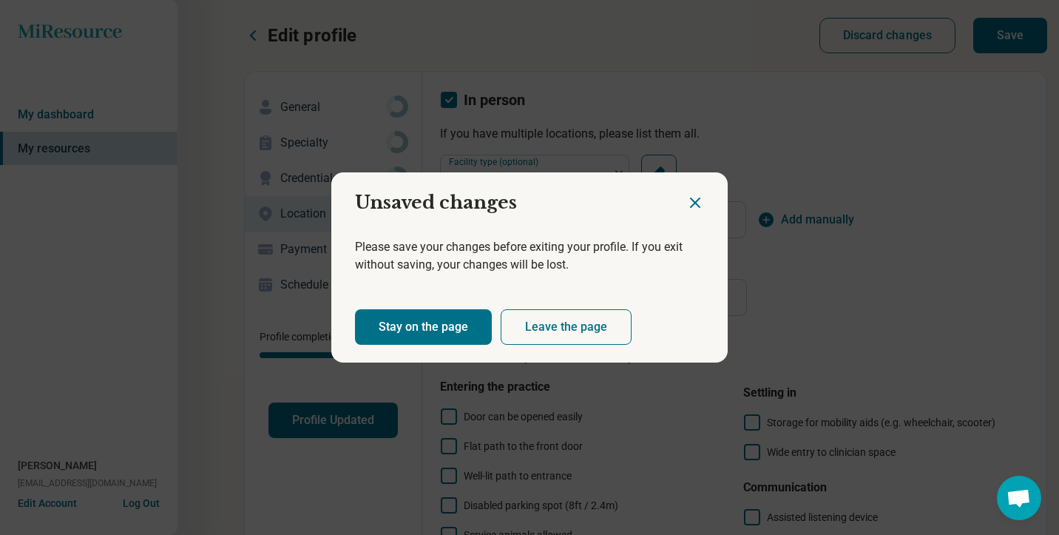
click at [450, 324] on button "Stay on the page" at bounding box center [423, 326] width 137 height 35
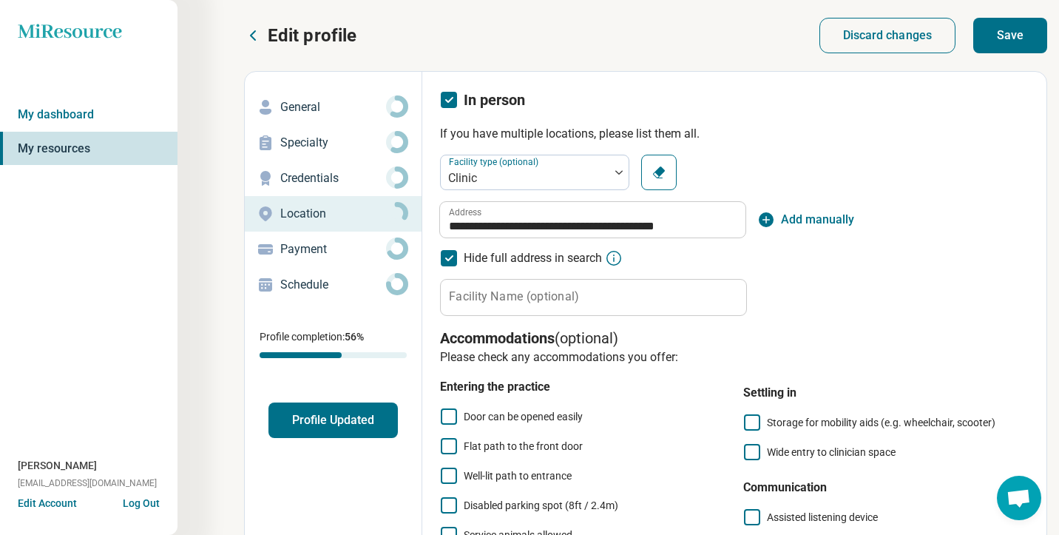
click at [657, 170] on icon "button" at bounding box center [659, 172] width 12 height 12
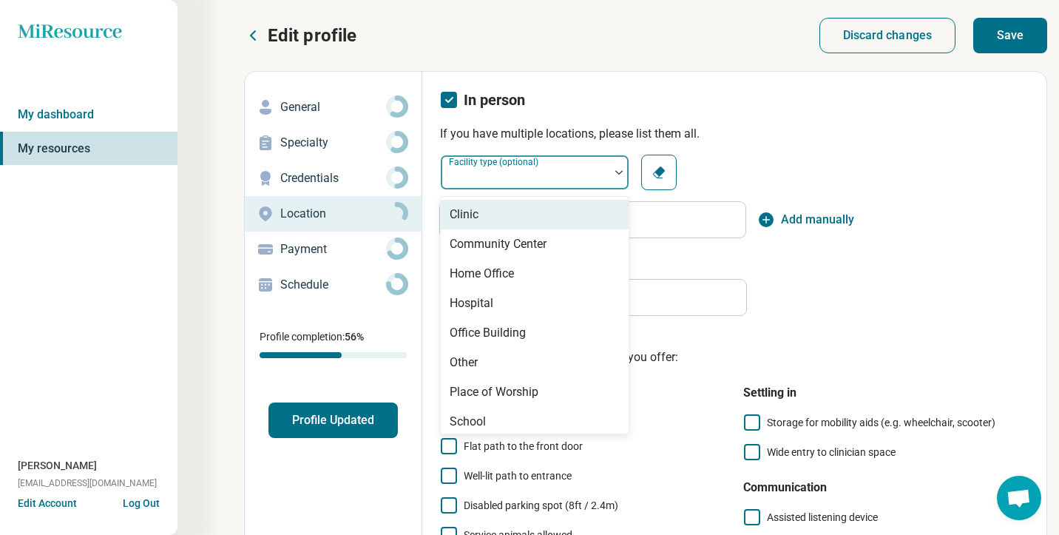
click at [575, 168] on div at bounding box center [525, 178] width 157 height 21
click at [496, 211] on div "Clinic" at bounding box center [535, 215] width 188 height 30
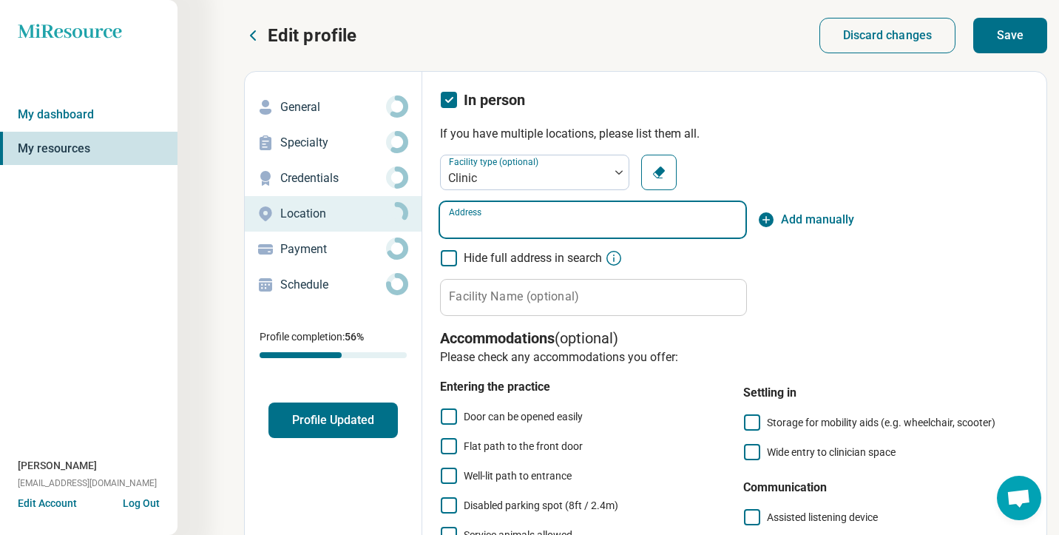
click at [626, 211] on input "Address" at bounding box center [592, 219] width 305 height 35
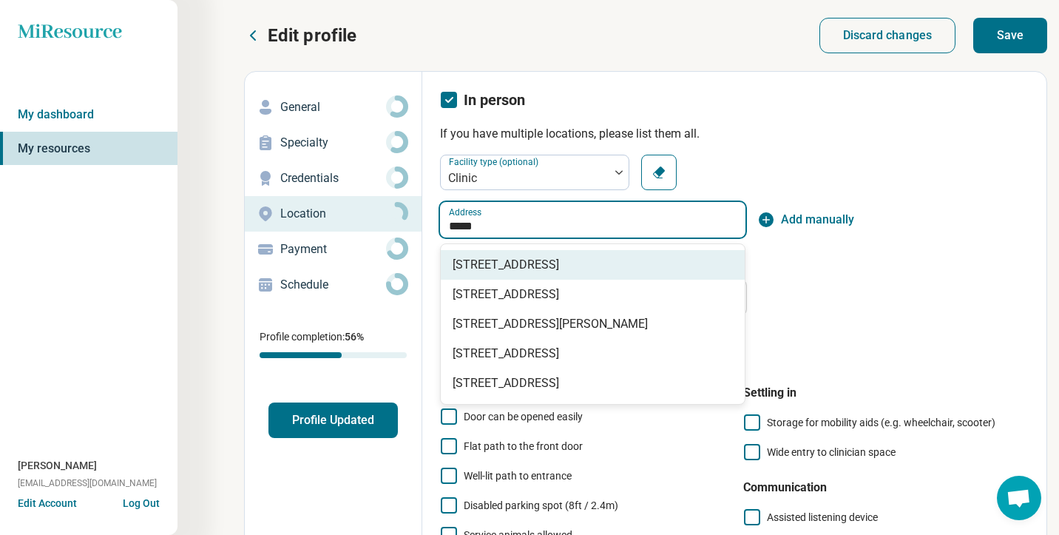
click at [607, 259] on span "[STREET_ADDRESS]" at bounding box center [596, 265] width 286 height 18
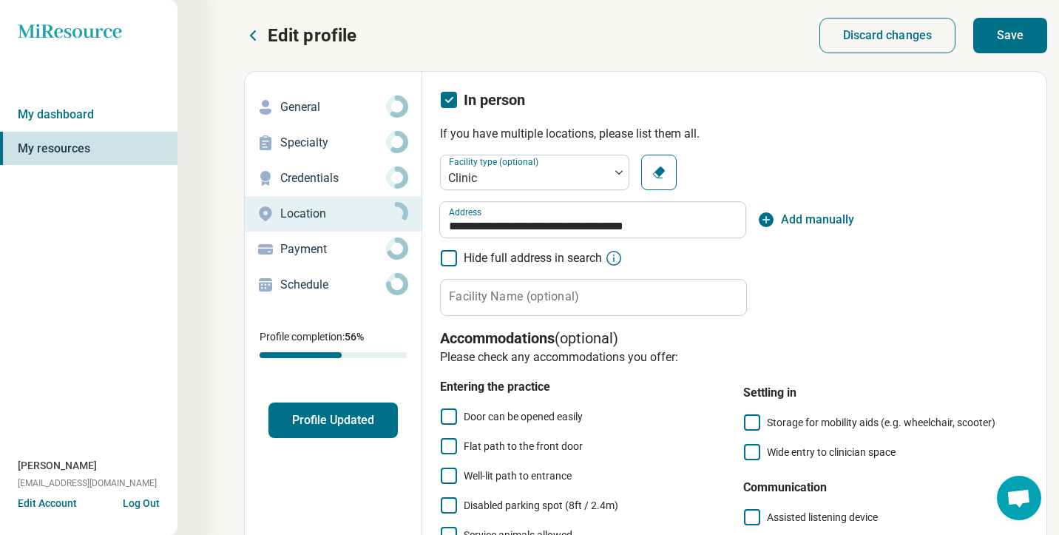
type input "**********"
click at [446, 257] on icon at bounding box center [449, 258] width 16 height 16
click at [1014, 39] on button "Save" at bounding box center [1010, 35] width 74 height 35
click at [70, 22] on div "Miresource logo My dashboard My resources [PERSON_NAME] [PERSON_NAME][EMAIL_ADD…" at bounding box center [88, 267] width 177 height 535
click at [73, 31] on icon at bounding box center [70, 31] width 104 height 14
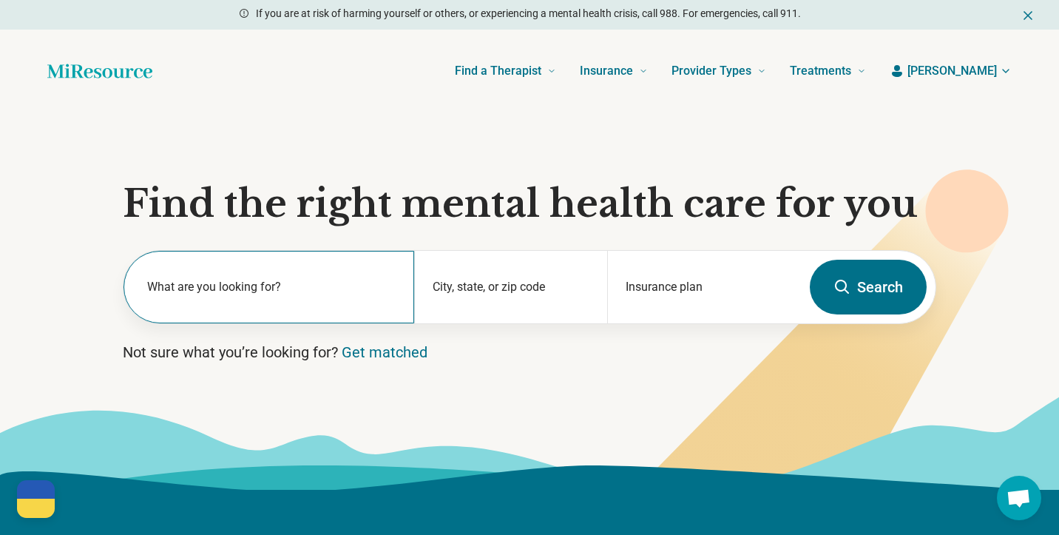
click at [282, 291] on label "What are you looking for?" at bounding box center [271, 287] width 249 height 18
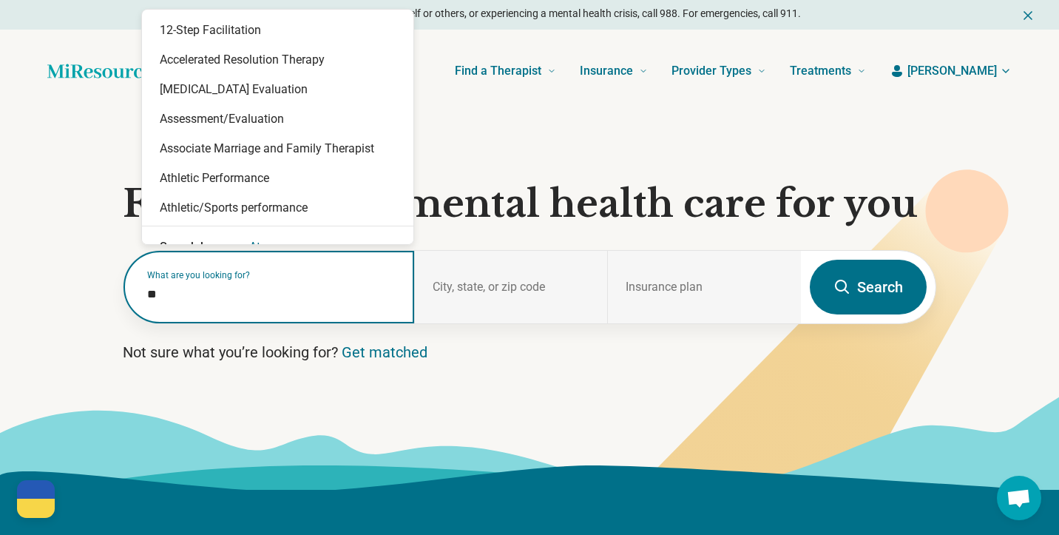
type input "***"
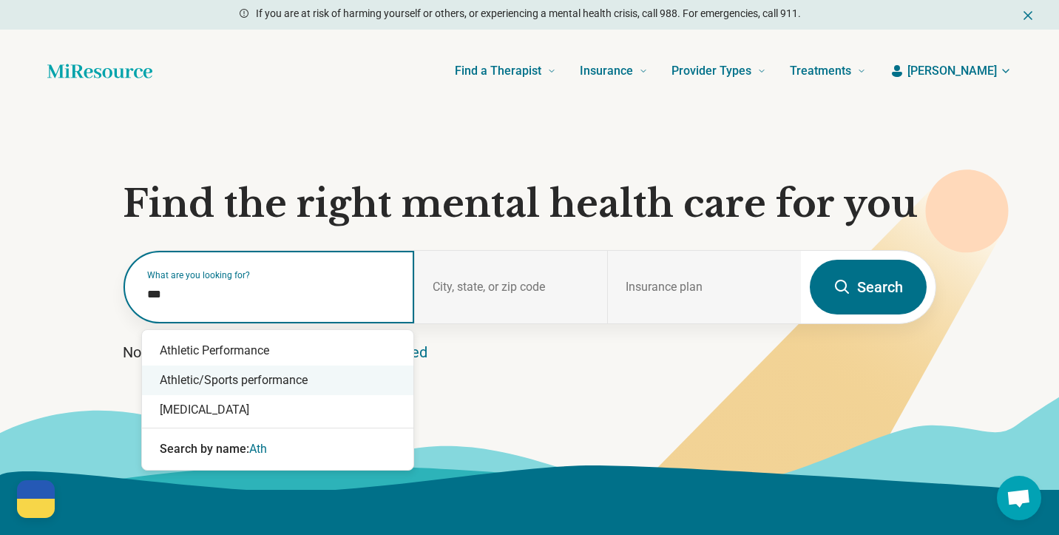
click at [257, 383] on div "Athletic/Sports performance" at bounding box center [277, 380] width 271 height 30
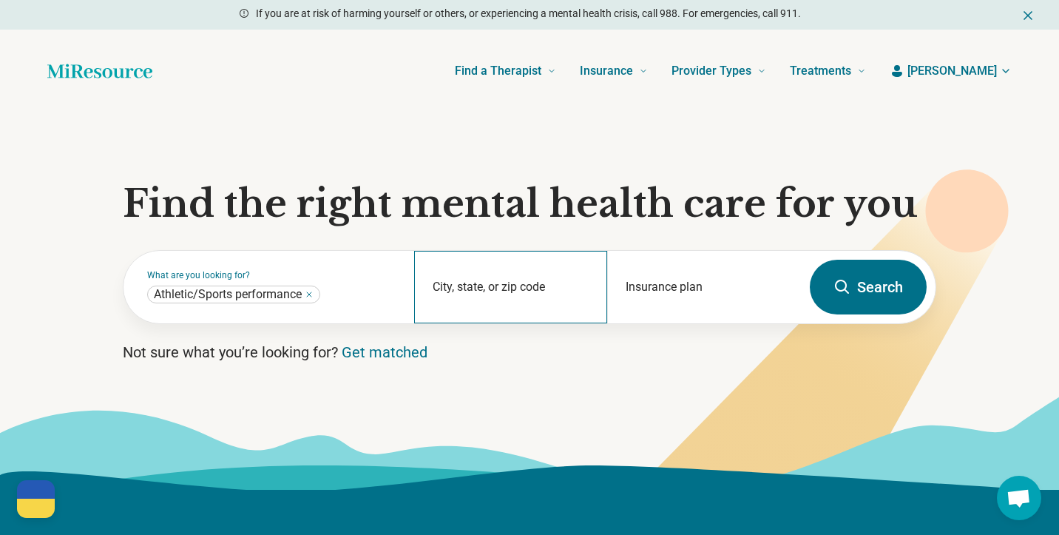
click at [499, 283] on div "City, state, or zip code" at bounding box center [511, 287] width 194 height 72
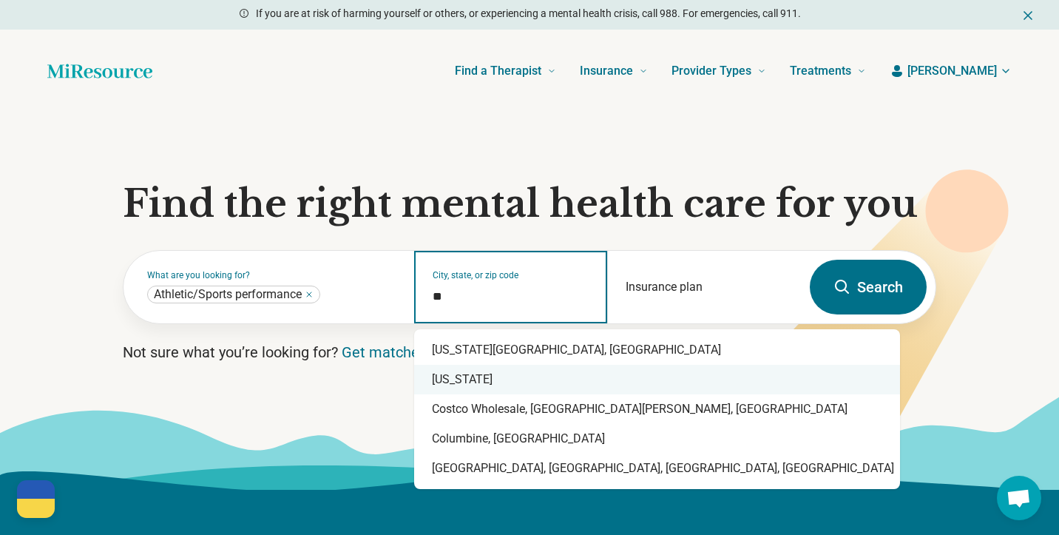
click at [478, 375] on div "[US_STATE]" at bounding box center [657, 380] width 486 height 30
type input "********"
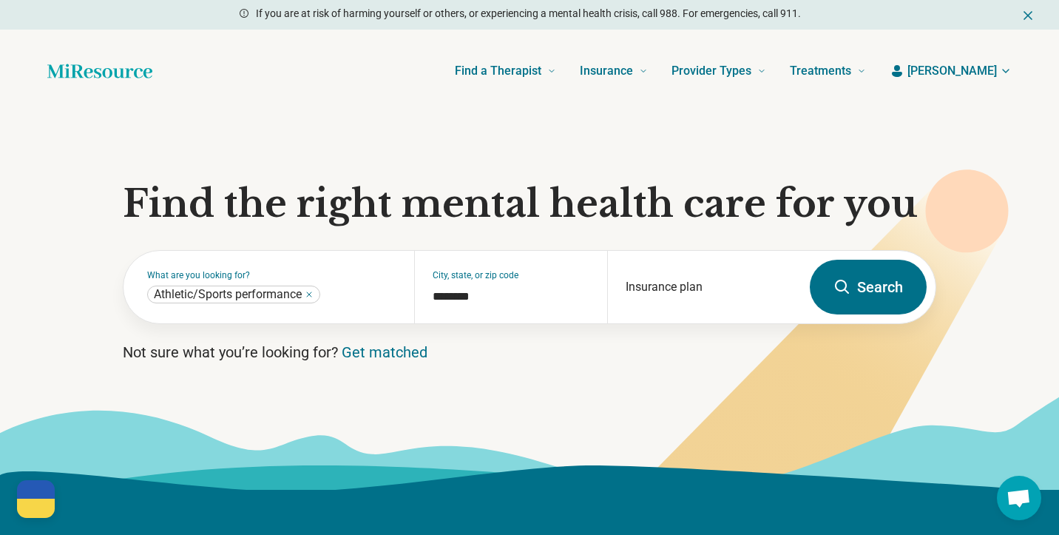
click at [887, 288] on button "Search" at bounding box center [868, 287] width 117 height 55
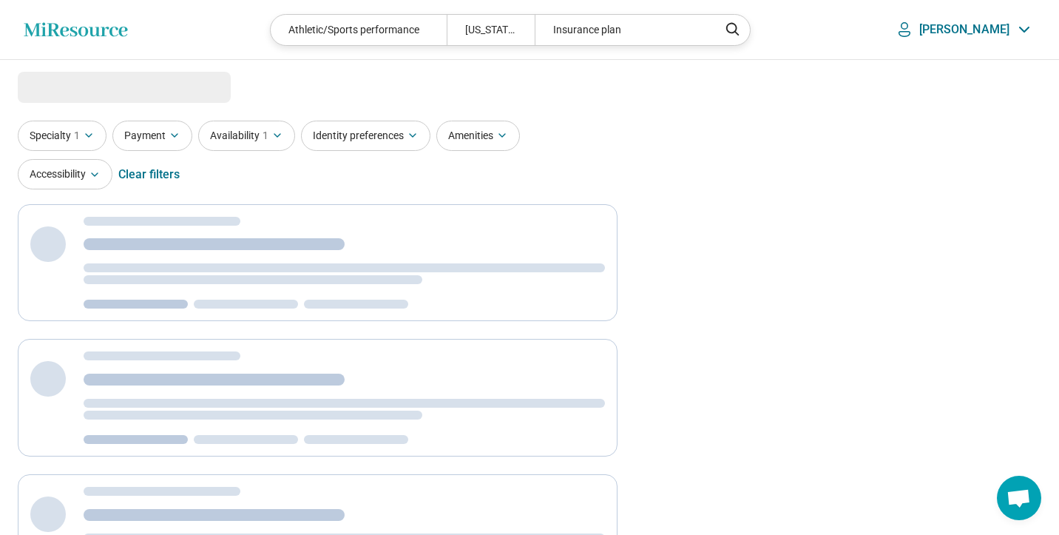
select select "***"
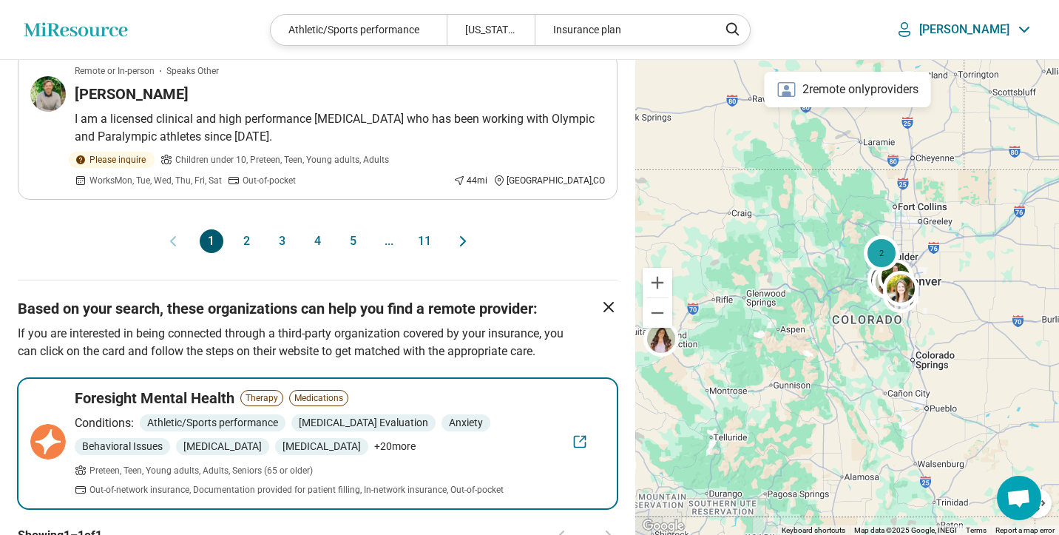
scroll to position [1682, 0]
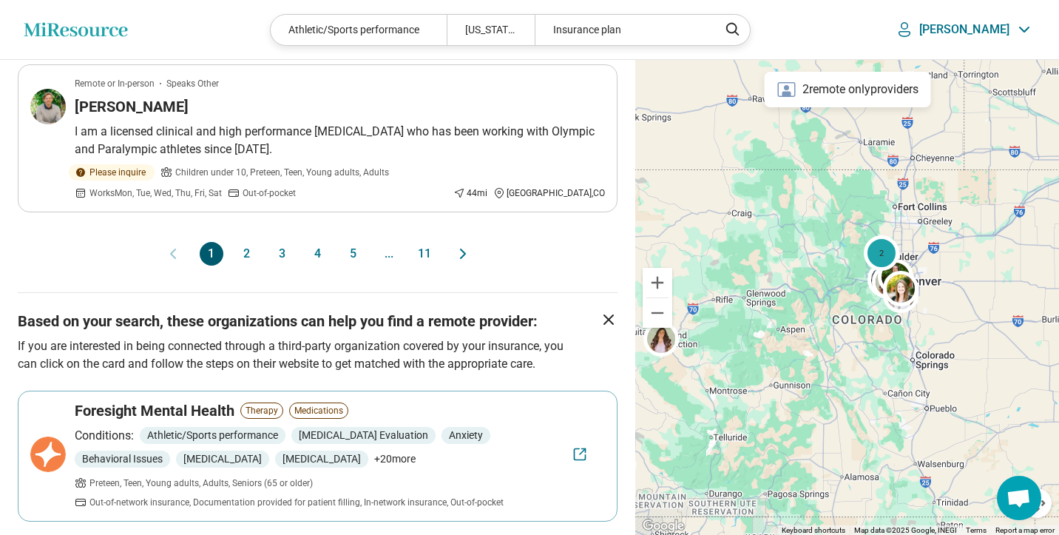
click at [248, 252] on button "2" at bounding box center [247, 254] width 24 height 24
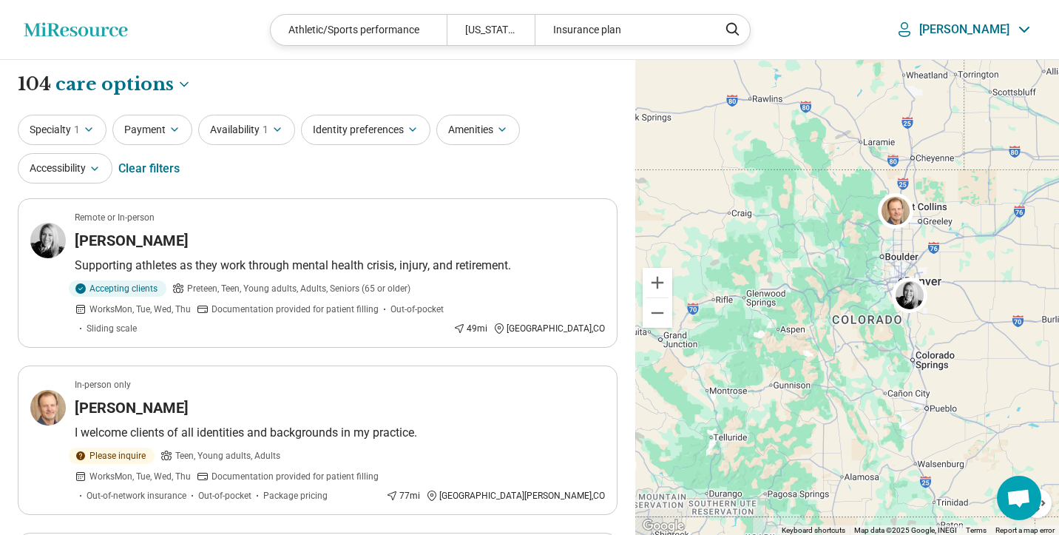
scroll to position [0, 0]
